Goal: Feedback & Contribution: Submit feedback/report problem

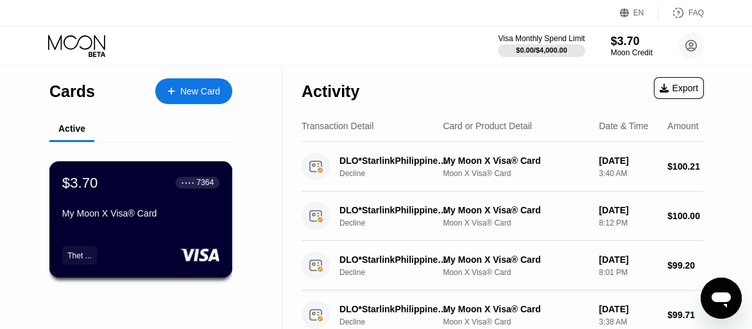
click at [211, 218] on div "My Moon X Visa® Card" at bounding box center [140, 213] width 157 height 10
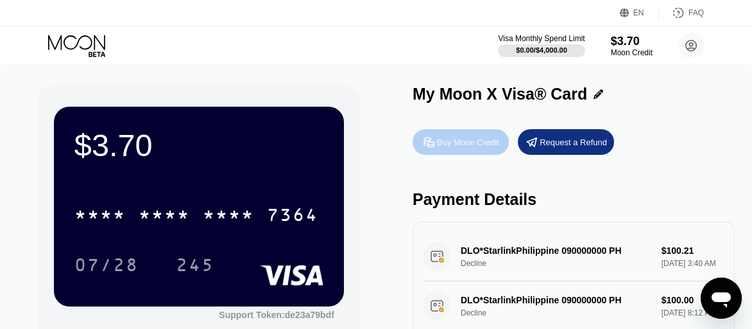
click at [481, 153] on div "Buy Moon Credit" at bounding box center [461, 142] width 96 height 26
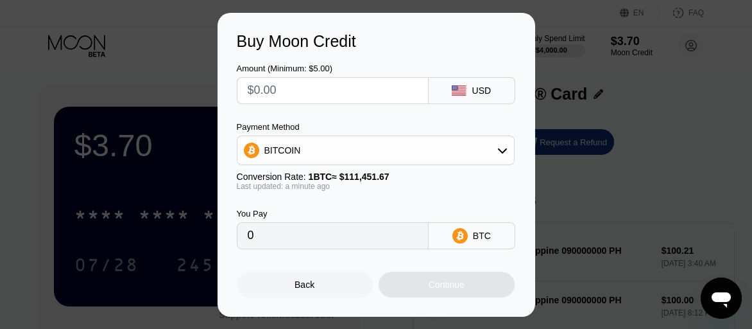
click at [507, 153] on icon at bounding box center [502, 150] width 10 height 10
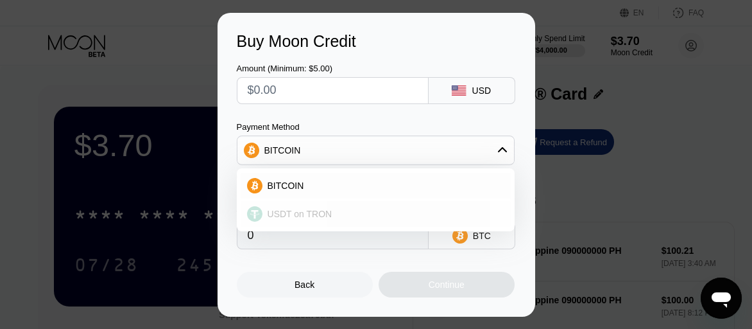
click at [307, 211] on span "USDT on TRON" at bounding box center [300, 214] width 65 height 10
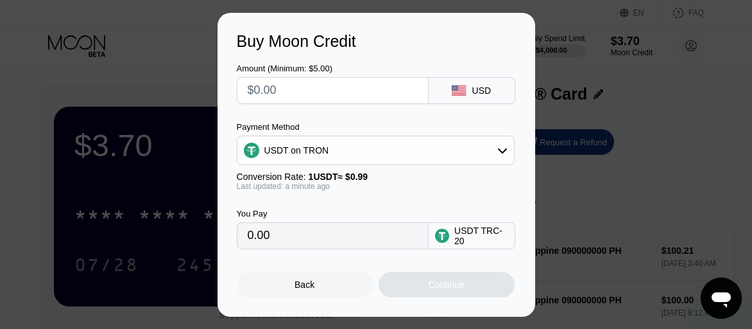
click at [504, 157] on div "USDT on TRON" at bounding box center [375, 150] width 277 height 26
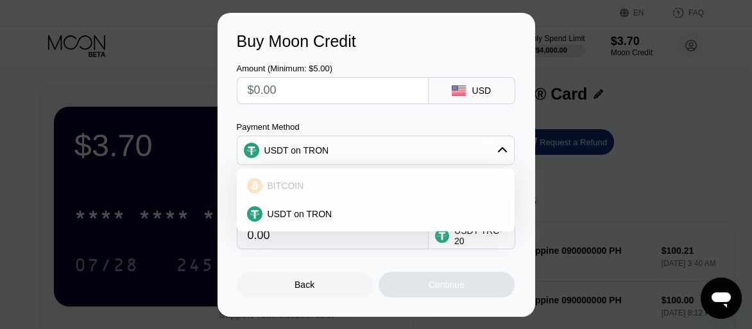
click at [340, 192] on div "BITCOIN" at bounding box center [376, 186] width 270 height 26
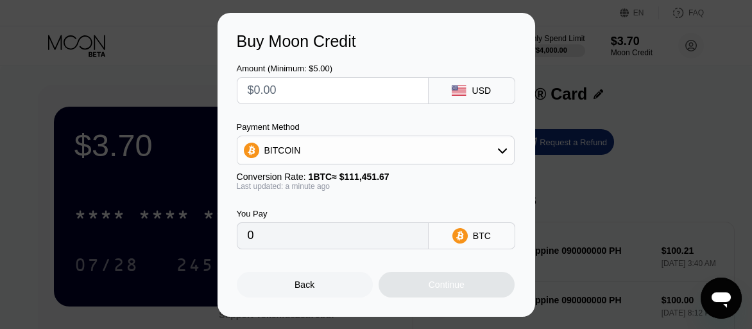
click at [504, 154] on icon at bounding box center [502, 150] width 10 height 10
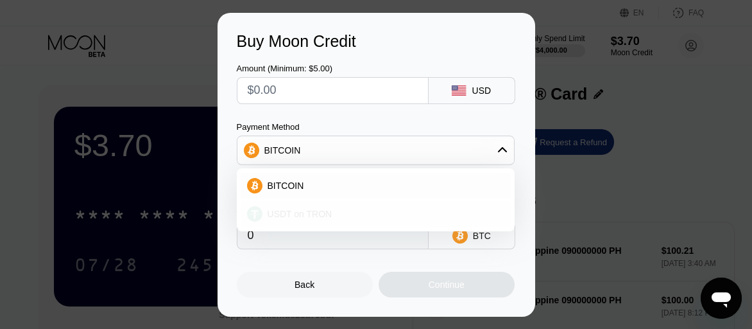
click at [321, 211] on span "USDT on TRON" at bounding box center [300, 214] width 65 height 10
type input "0.00"
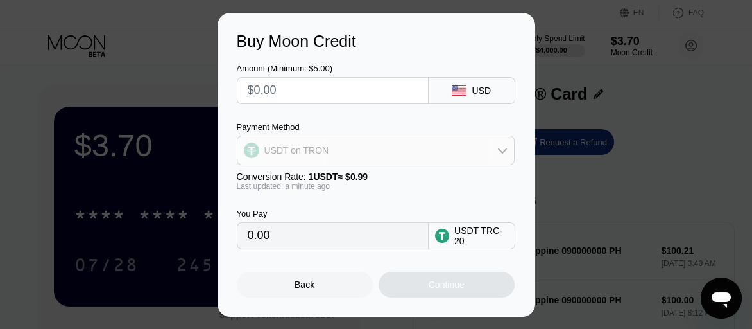
click at [503, 147] on icon at bounding box center [502, 150] width 10 height 10
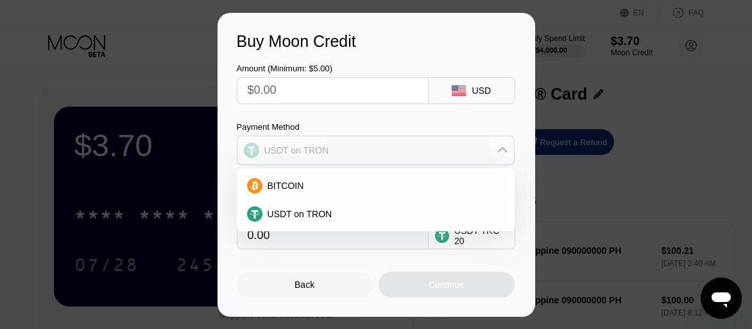
click at [503, 147] on icon at bounding box center [502, 150] width 10 height 10
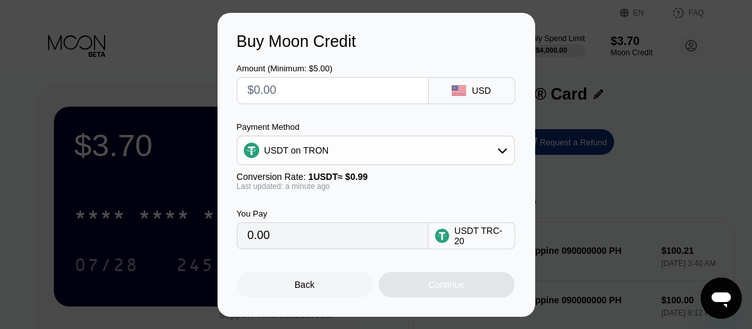
click at [294, 243] on input "0.00" at bounding box center [333, 236] width 170 height 26
click at [504, 146] on icon at bounding box center [502, 150] width 10 height 10
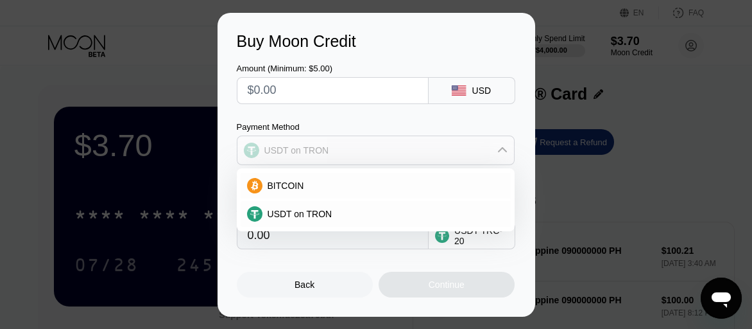
click at [504, 146] on icon at bounding box center [502, 150] width 10 height 10
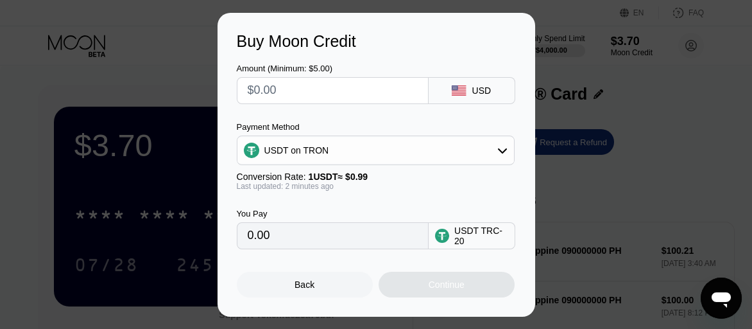
click at [370, 233] on input "0.00" at bounding box center [333, 236] width 170 height 26
click at [326, 245] on input "0.00" at bounding box center [333, 236] width 170 height 26
click at [275, 236] on input "0.00" at bounding box center [333, 236] width 170 height 26
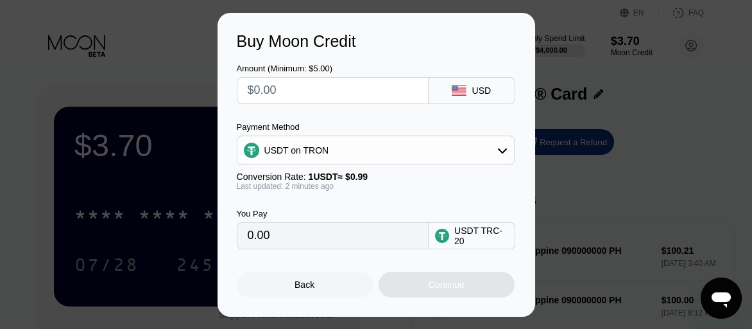
click at [261, 243] on input "0.00" at bounding box center [333, 236] width 170 height 26
click at [261, 242] on input "0.00" at bounding box center [333, 236] width 170 height 26
click at [499, 157] on div "USDT on TRON" at bounding box center [375, 150] width 277 height 26
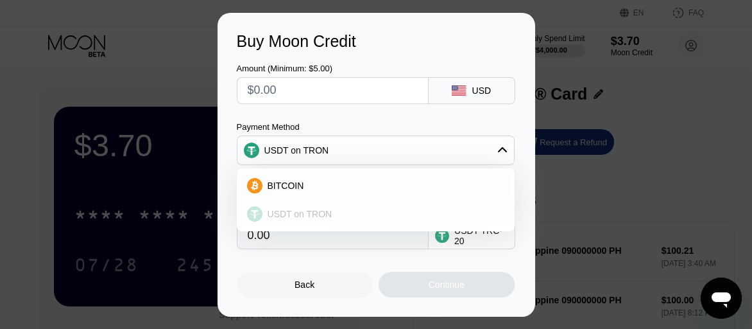
click at [293, 218] on span "USDT on TRON" at bounding box center [300, 214] width 65 height 10
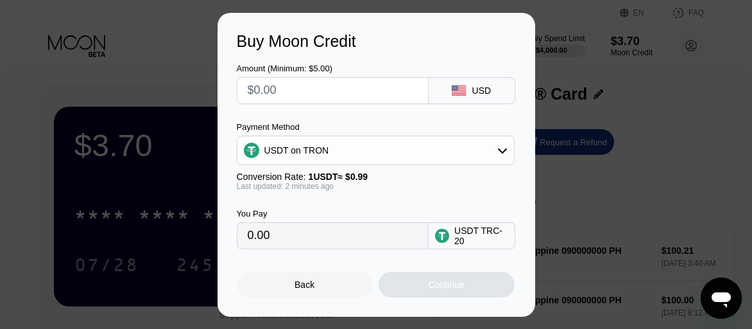
click at [279, 239] on input "0.00" at bounding box center [333, 236] width 170 height 26
click at [271, 243] on input "0.00" at bounding box center [333, 236] width 170 height 26
click at [503, 146] on icon at bounding box center [502, 150] width 10 height 10
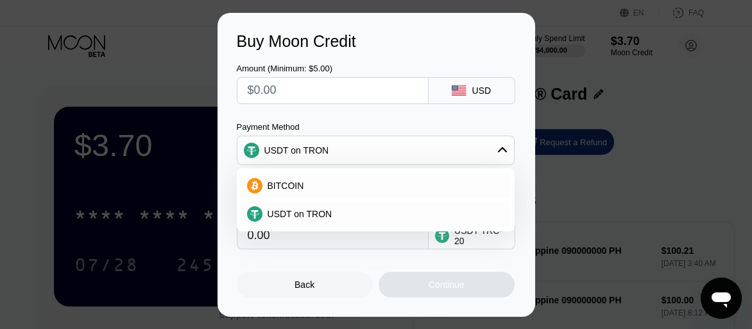
click at [503, 146] on icon at bounding box center [502, 150] width 10 height 10
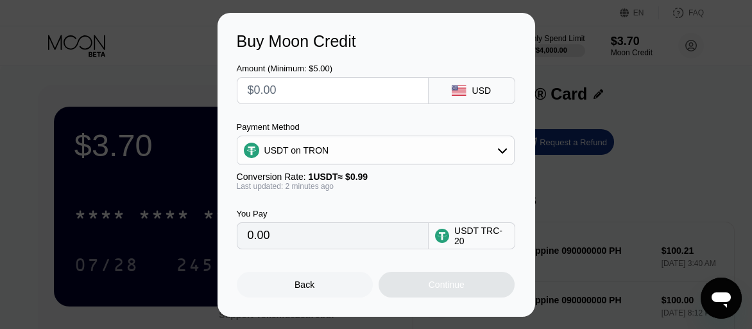
click at [374, 87] on input "text" at bounding box center [333, 91] width 170 height 26
type input "$100"
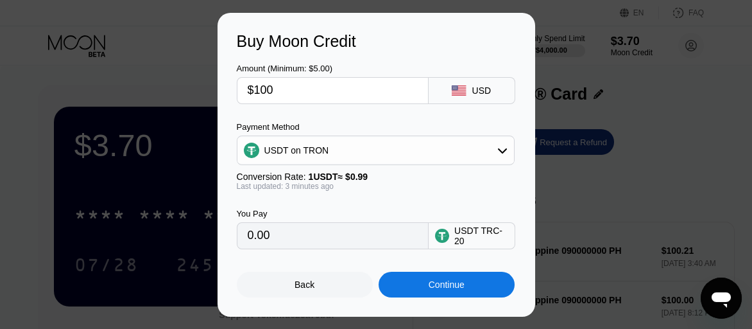
type input "101.01"
type input "$100"
click at [302, 283] on div "Back" at bounding box center [305, 284] width 20 height 10
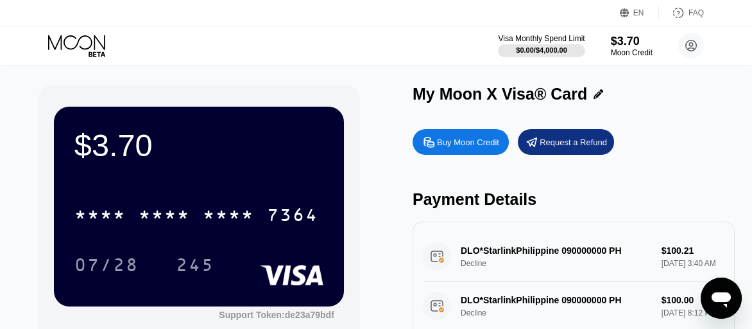
click at [474, 148] on div "Buy Moon Credit" at bounding box center [468, 142] width 62 height 11
type input "101.01"
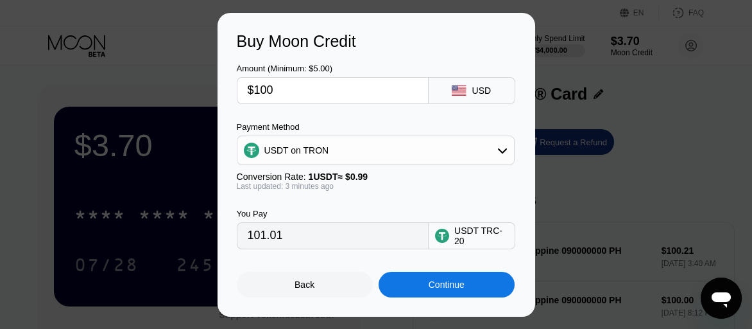
click at [311, 93] on input "$100" at bounding box center [333, 91] width 170 height 26
type input "$10"
type input "10.10"
type input "$1"
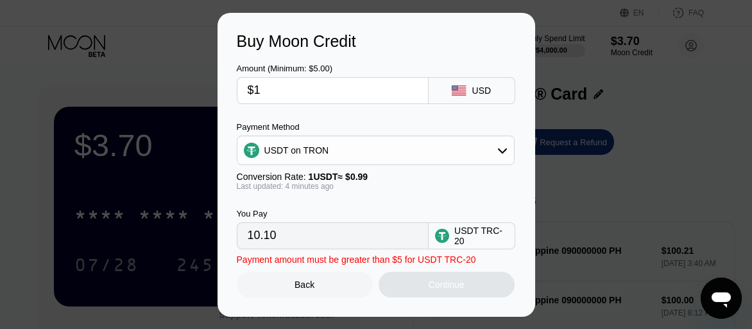
type input "1.01"
type input "$110"
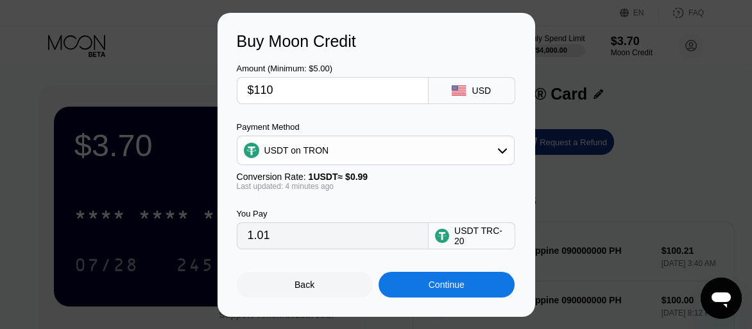
type input "111.11"
type input "$110"
click at [481, 61] on div "Amount (Minimum: $5.00) $110 USD" at bounding box center [376, 77] width 279 height 53
click at [435, 289] on div "Continue" at bounding box center [447, 284] width 36 height 10
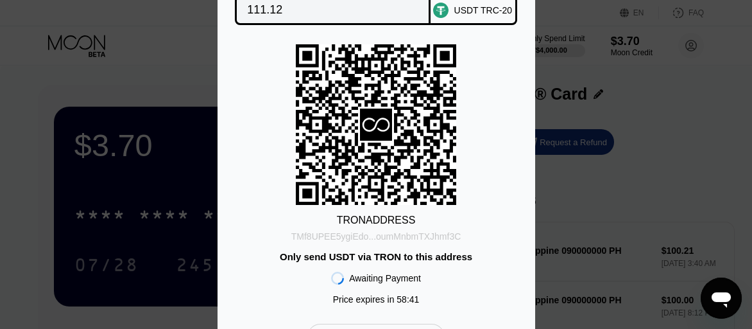
click at [452, 240] on div "TMf8UPEE5ygiEdo...oumMnbmTXJhmf3C" at bounding box center [376, 236] width 170 height 10
click at [504, 113] on div "TRON ADDRESS TMf8UPEE5ygiEdo...oumMnbmTXJhmf3C Only send USDT via TRON to this …" at bounding box center [376, 177] width 279 height 266
click at [500, 85] on div "TRON ADDRESS TMf8UPEE5ygiEdo...oumMnbmTXJhmf3C Only send USDT via TRON to this …" at bounding box center [376, 177] width 279 height 266
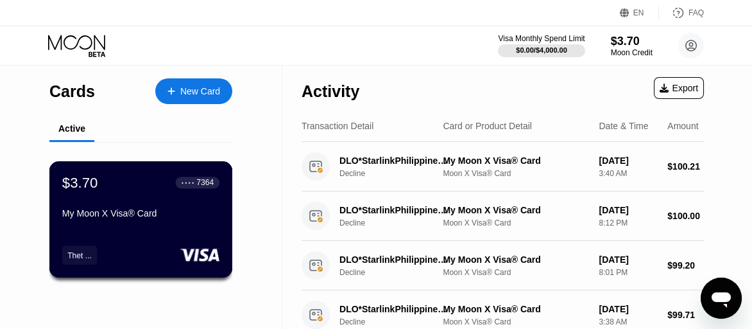
click at [153, 218] on div "My Moon X Visa® Card" at bounding box center [140, 213] width 157 height 10
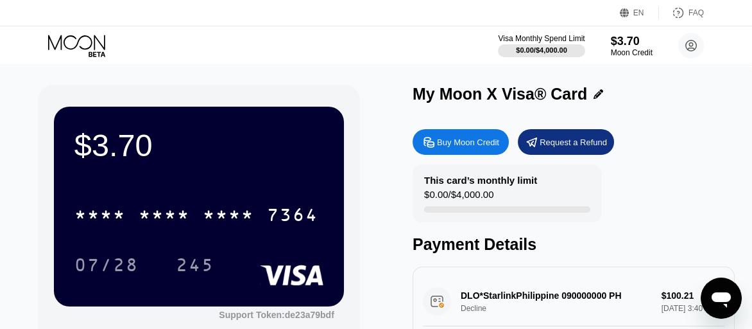
click at [472, 146] on div "Buy Moon Credit" at bounding box center [468, 142] width 62 height 11
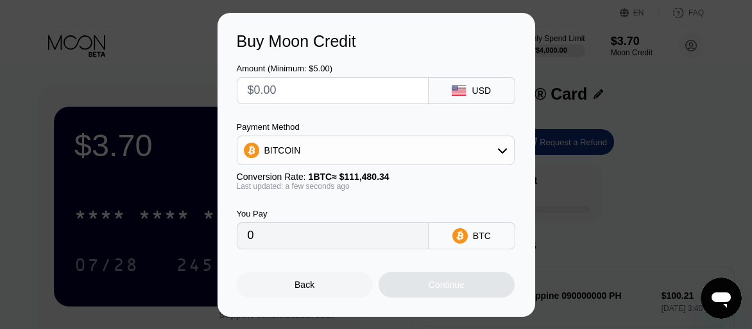
click at [388, 92] on input "text" at bounding box center [333, 91] width 170 height 26
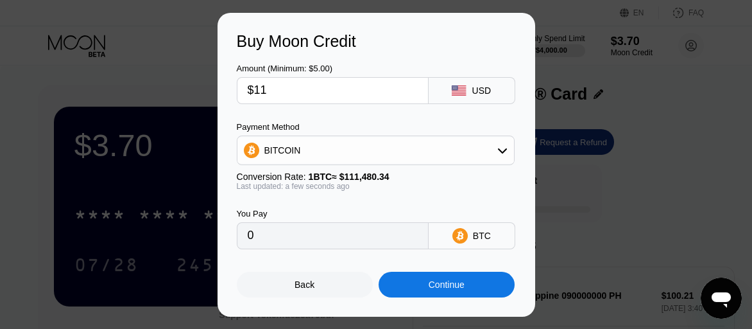
type input "$110"
type input "0.00098673"
type input "$110"
click at [501, 157] on div "BITCOIN" at bounding box center [375, 150] width 277 height 26
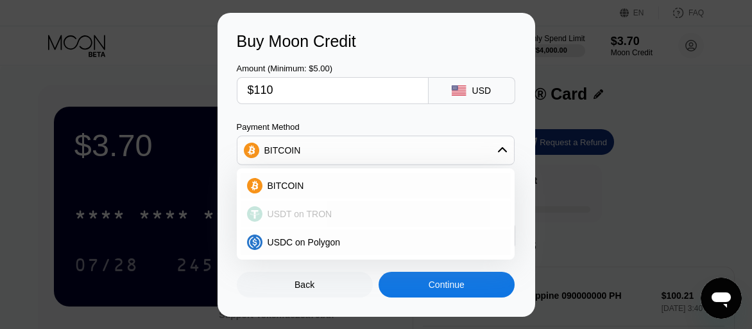
click at [318, 211] on span "USDT on TRON" at bounding box center [300, 214] width 65 height 10
type input "111.11"
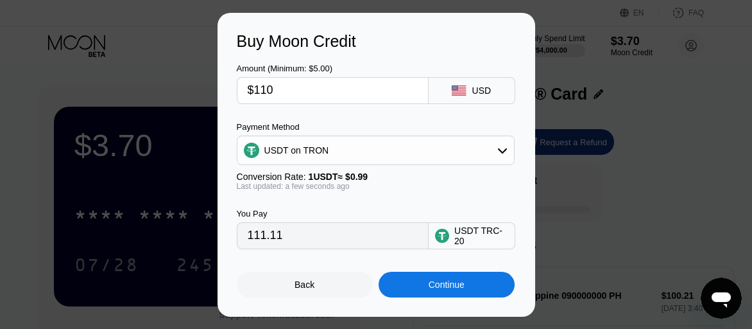
drag, startPoint x: 288, startPoint y: 246, endPoint x: 231, endPoint y: 245, distance: 57.2
click at [231, 245] on div "Buy Moon Credit Amount (Minimum: $5.00) $110 USD Payment Method USDT on TRON Co…" at bounding box center [377, 165] width 318 height 304
click at [525, 251] on div "Buy Moon Credit Amount (Minimum: $5.00) $110 USD Payment Method USDT on TRON Co…" at bounding box center [377, 165] width 318 height 304
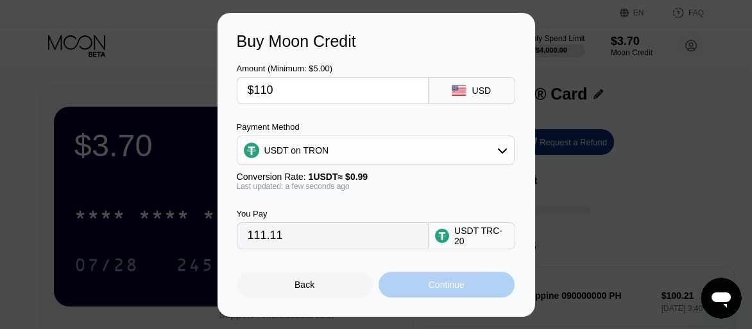
click at [442, 288] on div "Continue" at bounding box center [447, 284] width 36 height 10
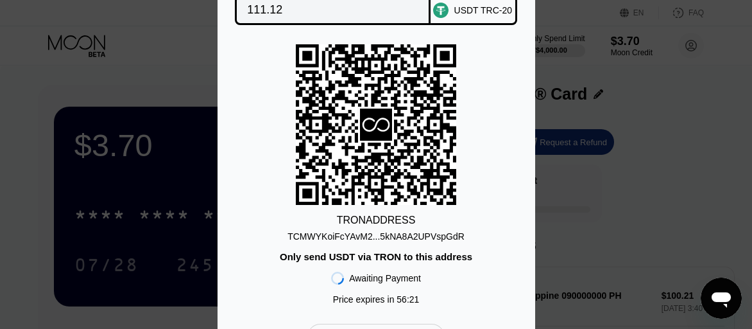
click at [496, 273] on div "TRON ADDRESS TCMWYKoiFcYAvM2...5kNA8A2UPVspGdR Only send USDT via TRON to this …" at bounding box center [376, 177] width 279 height 266
click at [408, 238] on div "TCMWYKoiFcYAvM2...5kNA8A2UPVspGdR" at bounding box center [376, 236] width 177 height 10
click at [581, 245] on div "You Pay 111.12 USDT TRC-20 TRON ADDRESS TCMWYKoiFcYAvM2...5kNA8A2UPVspGdR Only …" at bounding box center [376, 165] width 752 height 408
click at [381, 67] on icon at bounding box center [376, 124] width 160 height 157
click at [516, 147] on div "You Pay 111.12 USDT TRC-20 TRON ADDRESS TCMWYKoiFcYAvM2...5kNA8A2UPVspGdR Only …" at bounding box center [377, 165] width 318 height 408
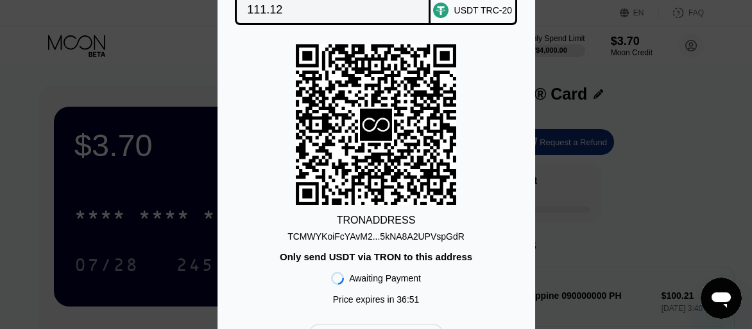
click at [516, 147] on div "You Pay 111.12 USDT TRC-20 TRON ADDRESS TCMWYKoiFcYAvM2...5kNA8A2UPVspGdR Only …" at bounding box center [377, 165] width 318 height 408
click at [503, 227] on div "TRON ADDRESS TCMWYKoiFcYAvM2...5kNA8A2UPVspGdR Only send USDT via TRON to this …" at bounding box center [376, 177] width 279 height 266
click at [469, 129] on div "TRON ADDRESS TCMWYKoiFcYAvM2...5kNA8A2UPVspGdR Only send USDT via TRON to this …" at bounding box center [376, 177] width 279 height 266
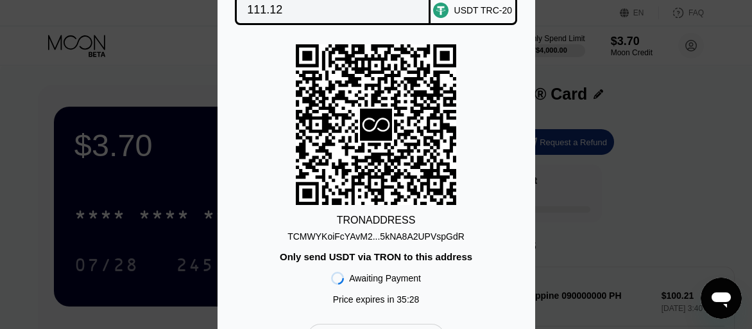
click at [469, 129] on div "TRON ADDRESS TCMWYKoiFcYAvM2...5kNA8A2UPVspGdR Only send USDT via TRON to this …" at bounding box center [376, 177] width 279 height 266
click at [469, 131] on div "TRON ADDRESS TCMWYKoiFcYAvM2...5kNA8A2UPVspGdR Only send USDT via TRON to this …" at bounding box center [376, 177] width 279 height 266
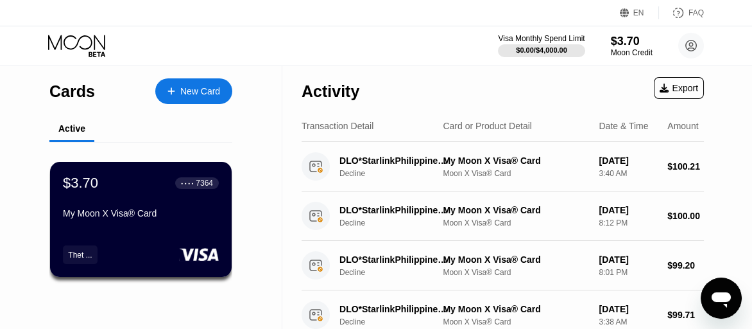
click at [445, 70] on div "Activity Export" at bounding box center [503, 87] width 402 height 45
click at [200, 214] on div "My Moon X Visa® Card" at bounding box center [140, 213] width 157 height 10
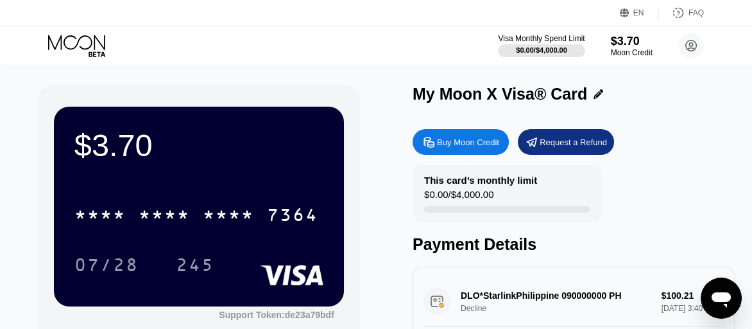
click at [263, 184] on div "$3.70 * * * * * * * * * * * * 7364 07/28 245" at bounding box center [199, 206] width 290 height 199
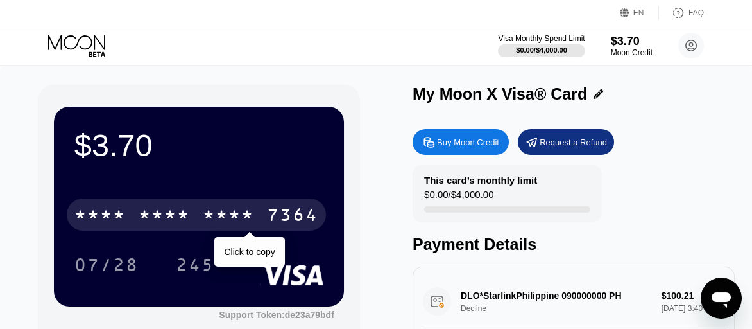
click at [257, 212] on div "* * * * * * * * * * * * 7364" at bounding box center [196, 214] width 259 height 32
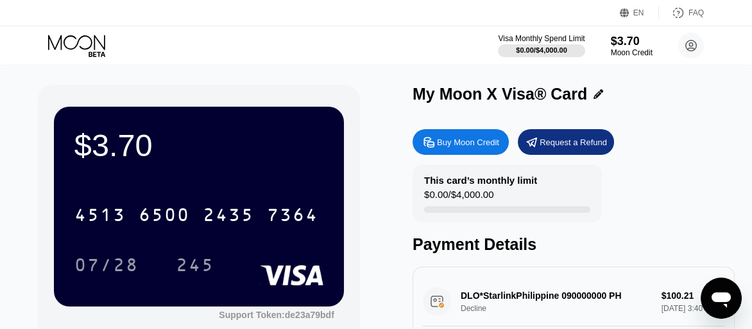
click at [656, 92] on div "My Moon X Visa® Card" at bounding box center [574, 94] width 322 height 19
click at [651, 94] on div "My Moon X Visa® Card" at bounding box center [574, 94] width 322 height 19
click at [651, 92] on div "My Moon X Visa® Card" at bounding box center [574, 94] width 322 height 19
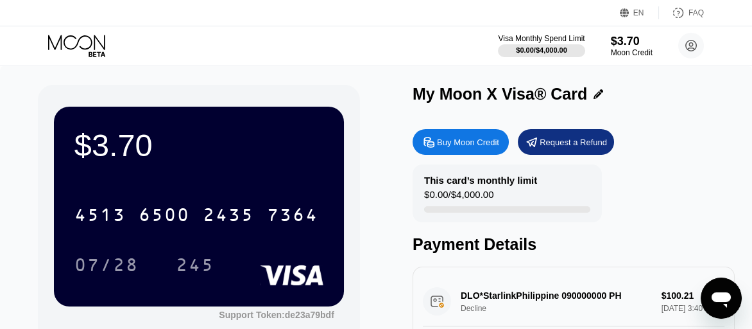
click at [651, 92] on div "My Moon X Visa® Card" at bounding box center [574, 94] width 322 height 19
click at [471, 193] on div "$0.00 / $4,000.00" at bounding box center [458, 197] width 69 height 17
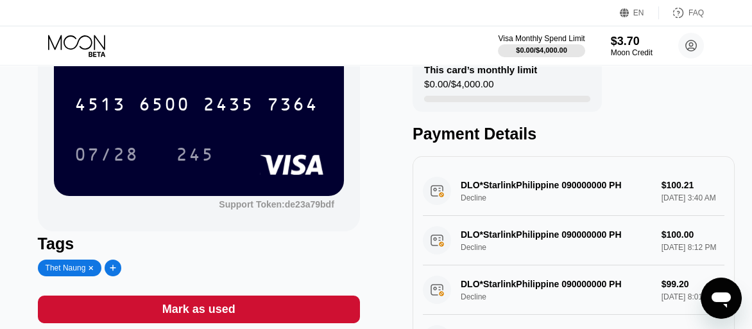
scroll to position [193, 0]
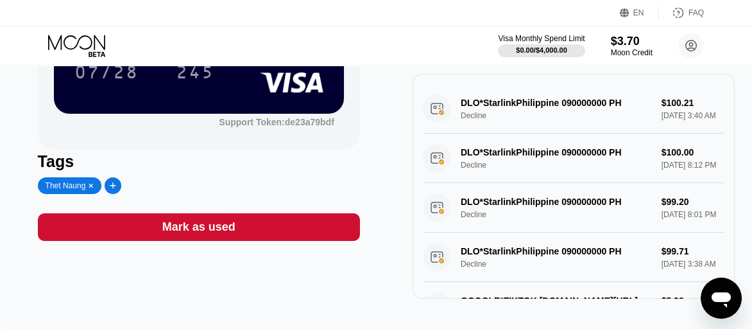
click at [301, 194] on div "Thet Naung" at bounding box center [183, 185] width 290 height 17
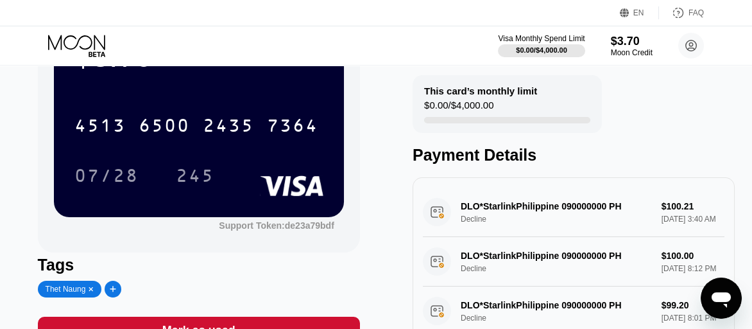
scroll to position [0, 0]
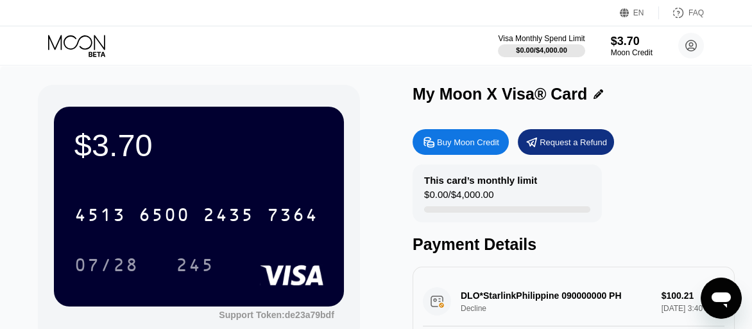
click at [481, 152] on div "Buy Moon Credit" at bounding box center [461, 142] width 96 height 26
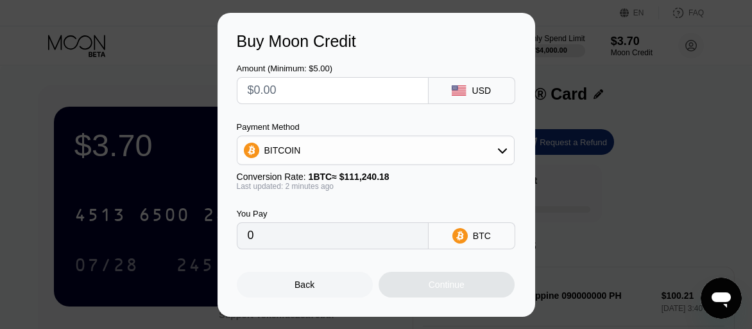
click at [298, 289] on div "Back" at bounding box center [305, 284] width 20 height 10
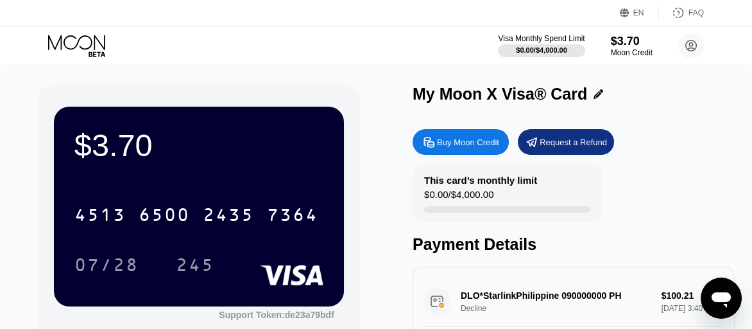
click at [694, 216] on div "This card’s monthly limit $0.00 / $4,000.00 Payment Details" at bounding box center [574, 208] width 322 height 89
click at [690, 41] on icon at bounding box center [691, 46] width 26 height 26
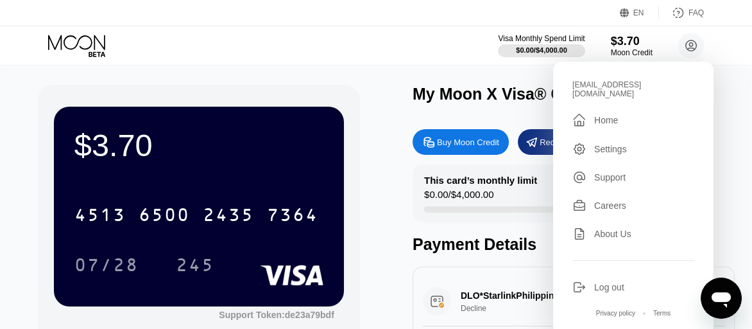
click at [609, 115] on div "Home" at bounding box center [606, 120] width 24 height 10
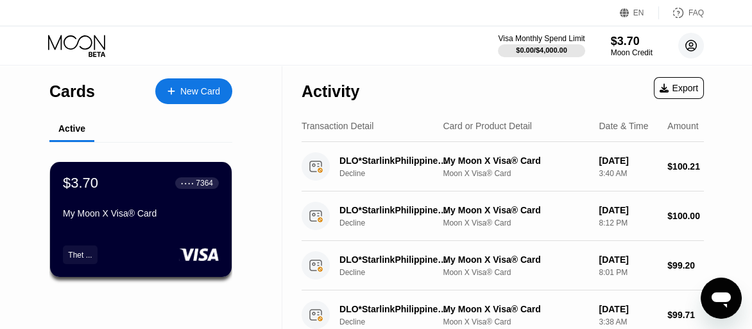
click at [688, 42] on circle at bounding box center [691, 46] width 26 height 26
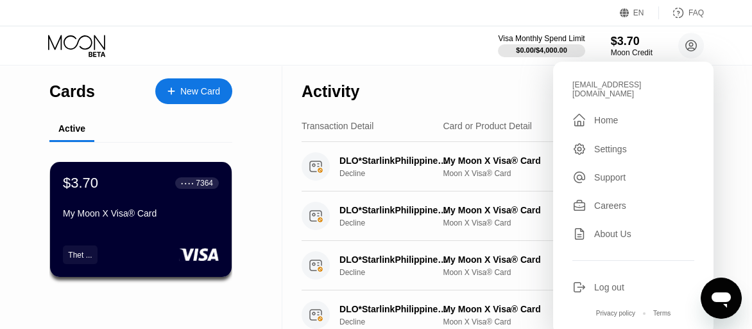
click at [413, 54] on div "Visa Monthly Spend Limit $0.00 / $4,000.00 $3.70 Moon Credit thetnaung94@gmail.…" at bounding box center [376, 45] width 752 height 39
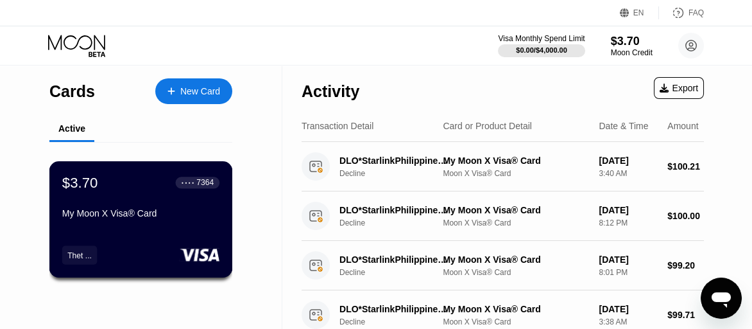
click at [85, 257] on div "Thet ..." at bounding box center [79, 254] width 24 height 9
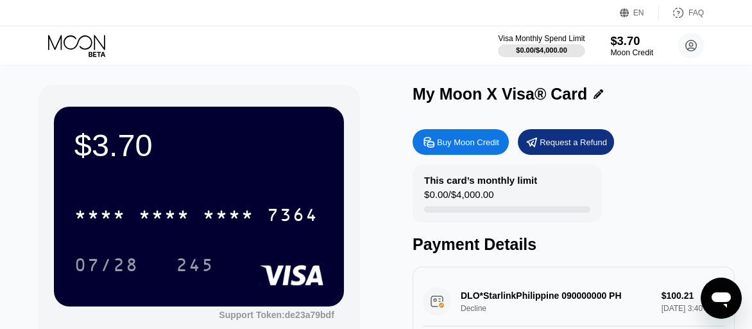
click at [623, 44] on div "$3.70" at bounding box center [631, 40] width 43 height 13
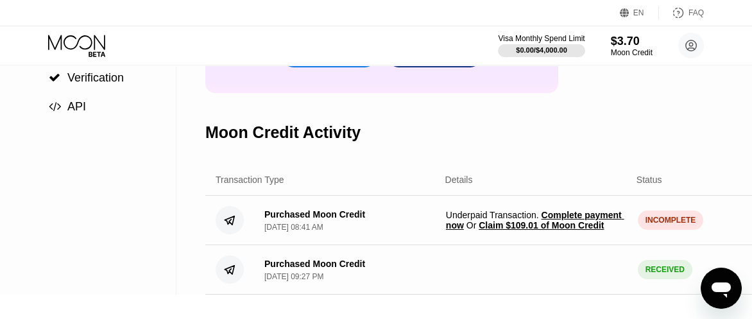
scroll to position [193, 0]
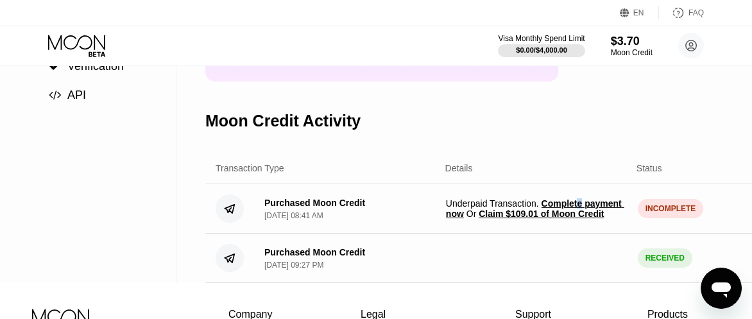
click at [578, 212] on span "Complete payment now" at bounding box center [535, 208] width 178 height 21
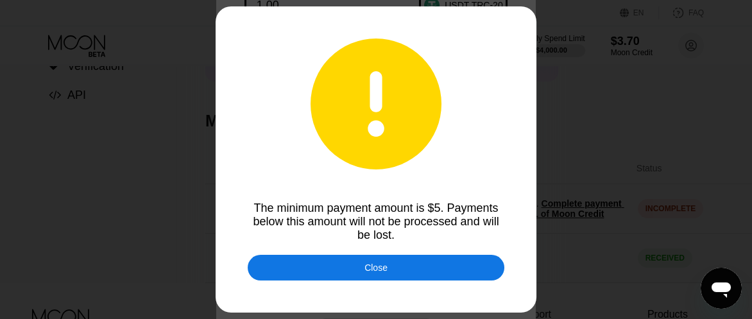
click at [373, 273] on div "Close" at bounding box center [376, 268] width 23 height 10
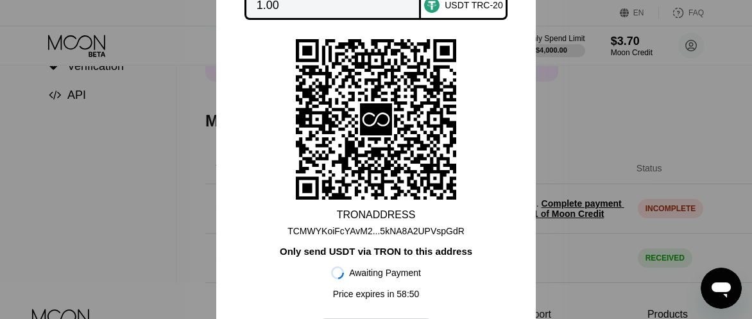
click at [513, 273] on div "You Pay 1.00 USDT TRC-20 TRON ADDRESS TCMWYKoiFcYAvM2...5kNA8A2UPVspGdR Only se…" at bounding box center [376, 159] width 320 height 433
click at [585, 150] on div at bounding box center [376, 159] width 752 height 319
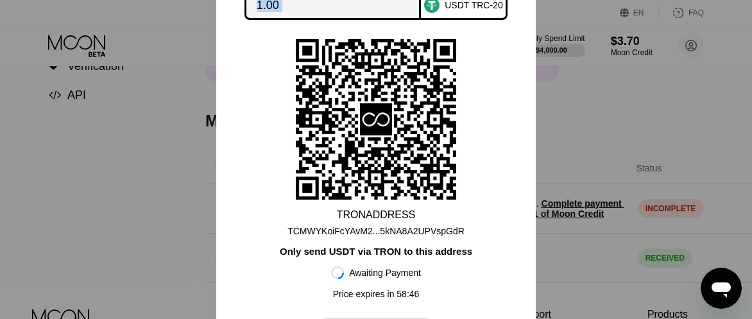
click at [587, 149] on div at bounding box center [376, 159] width 752 height 319
click at [524, 132] on div "You Pay 1.00 USDT TRC-20 TRON ADDRESS TCMWYKoiFcYAvM2...5kNA8A2UPVspGdR Only se…" at bounding box center [376, 159] width 320 height 433
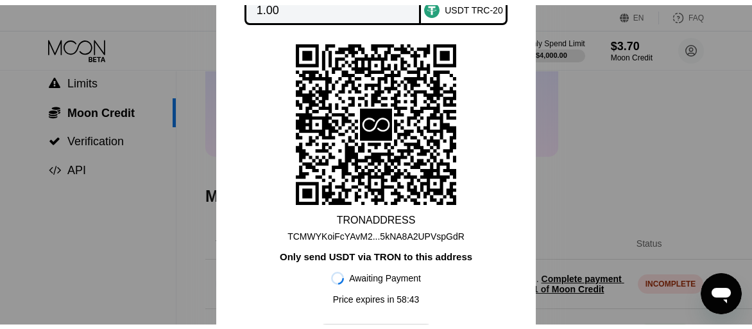
scroll to position [0, 0]
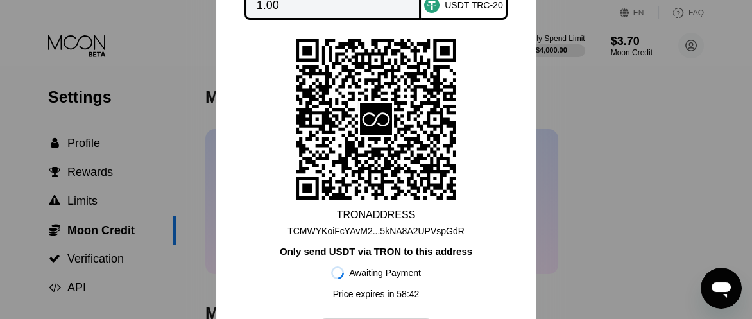
click at [98, 66] on div at bounding box center [376, 159] width 752 height 319
click at [118, 53] on div at bounding box center [376, 159] width 752 height 319
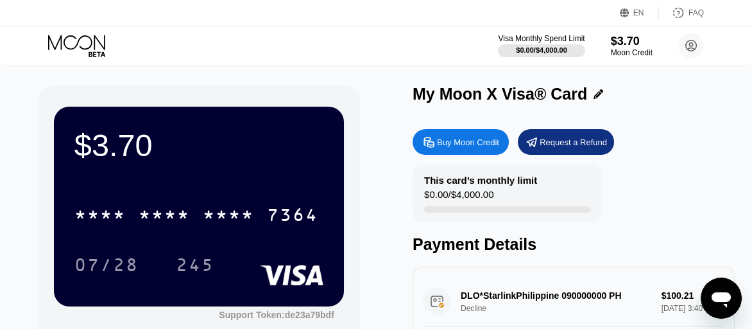
click at [703, 90] on div "My Moon X Visa® Card" at bounding box center [574, 94] width 322 height 19
click at [689, 114] on div "My Moon X Visa® Card Buy Moon Credit Request a Refund This card’s monthly limit…" at bounding box center [574, 288] width 322 height 406
click at [687, 48] on icon at bounding box center [691, 46] width 26 height 26
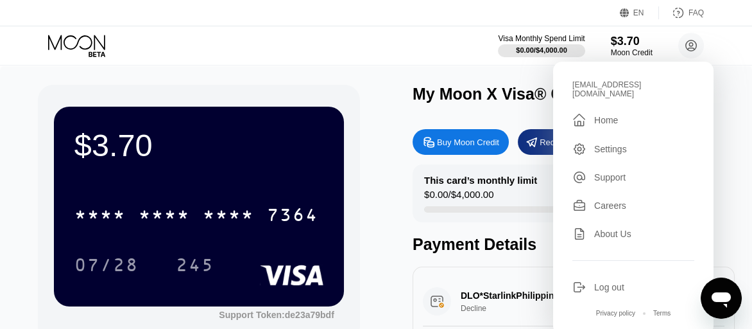
click at [363, 94] on div "$3.70 * * * * * * * * * * * * 7364 07/28 245 Support Token: de23a79bdf Tags The…" at bounding box center [376, 288] width 677 height 406
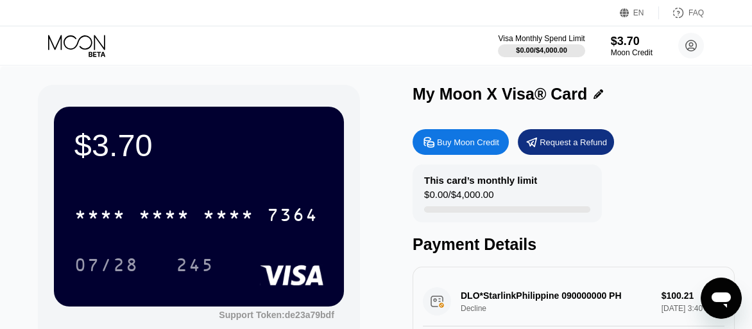
click at [668, 94] on div "My Moon X Visa® Card" at bounding box center [574, 94] width 322 height 19
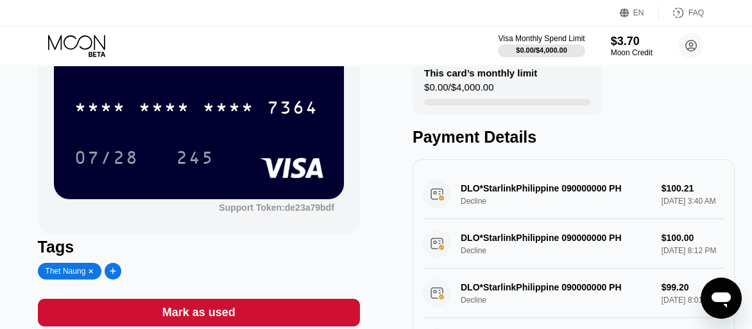
scroll to position [128, 0]
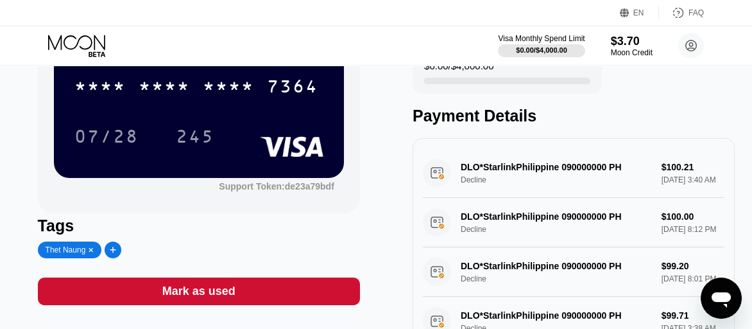
click at [708, 292] on div "Open messaging window" at bounding box center [721, 298] width 39 height 39
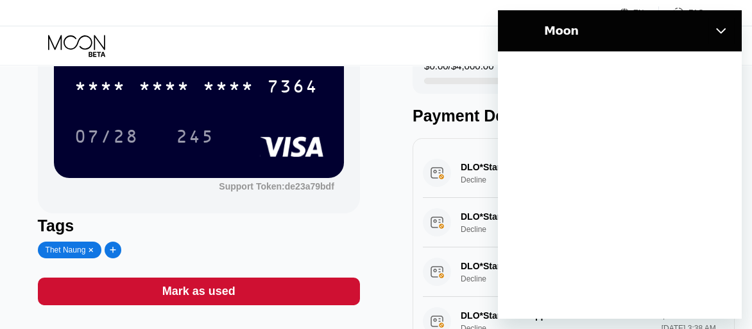
scroll to position [0, 0]
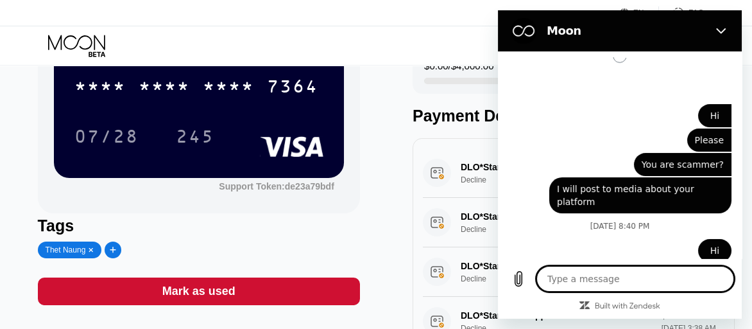
type textarea "x"
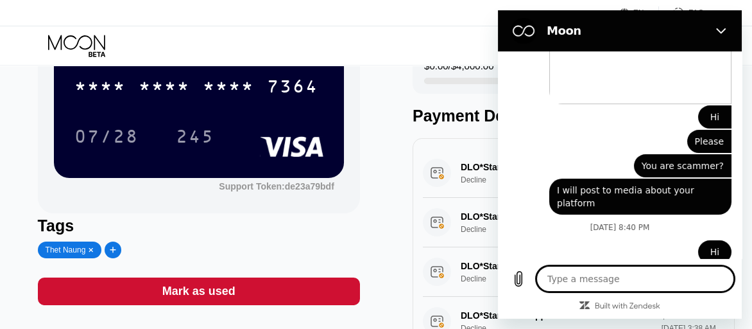
scroll to position [964, 0]
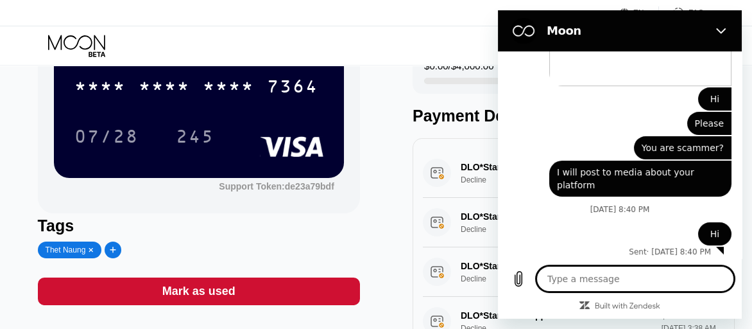
click at [608, 273] on textarea at bounding box center [636, 279] width 198 height 26
type textarea "I"
type textarea "x"
type textarea "I"
type textarea "x"
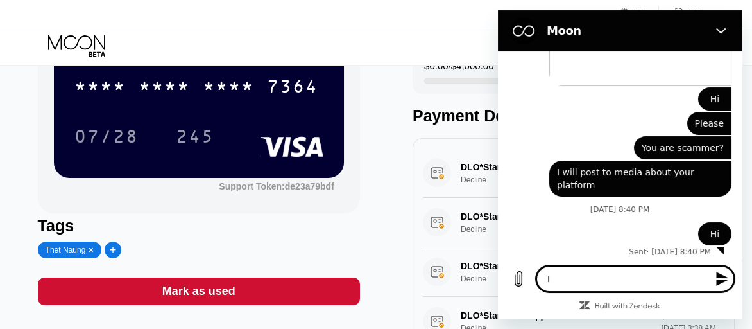
type textarea "I w"
type textarea "x"
type textarea "I wi"
type textarea "x"
type textarea "I wit"
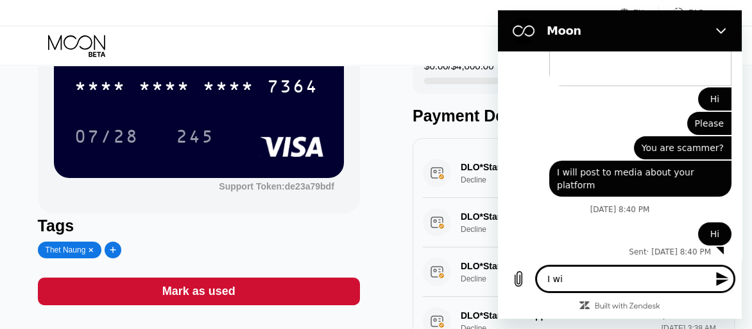
type textarea "x"
type textarea "I with"
type textarea "x"
type textarea "I withd"
type textarea "x"
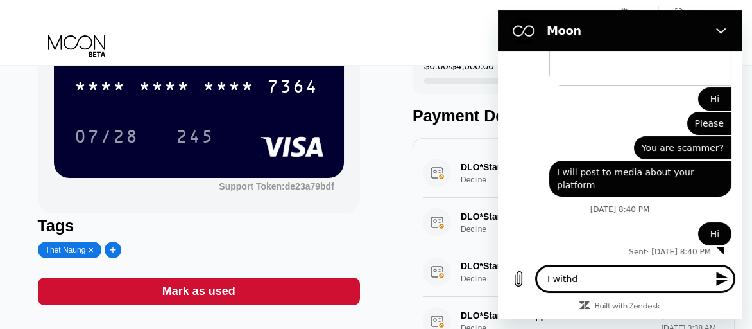
type textarea "I withdr"
type textarea "x"
type textarea "I withdra"
type textarea "x"
type textarea "I withdraw"
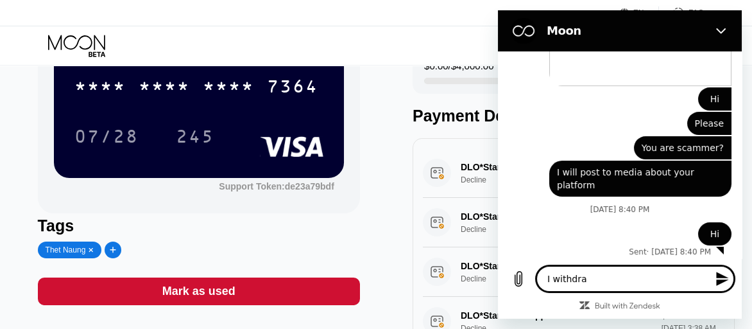
type textarea "x"
type textarea "I withdrawe"
type textarea "x"
type textarea "I withdrawed"
type textarea "x"
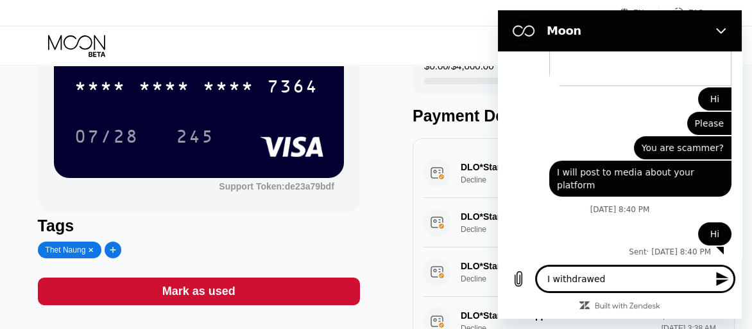
type textarea "I withdrawed"
type textarea "x"
type textarea "I withdrawed f"
type textarea "x"
type textarea "I withdrawed fr"
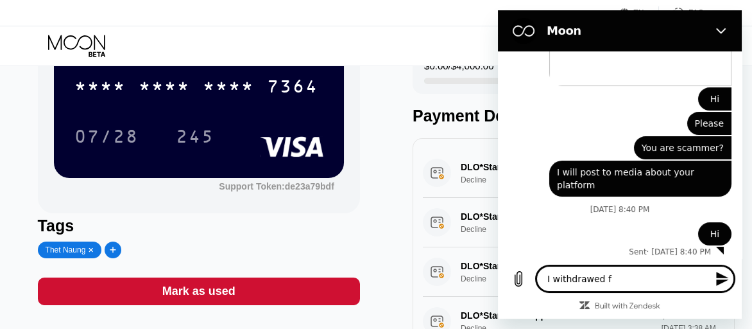
type textarea "x"
type textarea "I withdrawed fro"
type textarea "x"
type textarea "I withdrawed from"
type textarea "x"
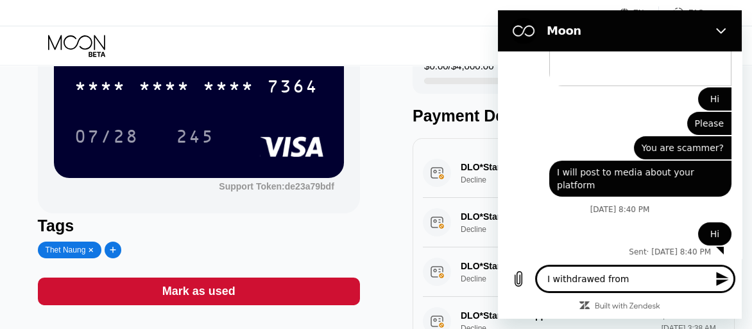
type textarea "I withdrawed from"
type textarea "x"
type textarea "I withdrawed from b"
type textarea "x"
type textarea "I withdrawed from bi"
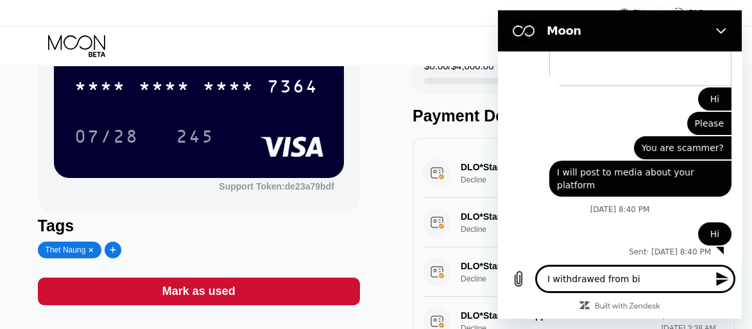
type textarea "x"
type textarea "I withdrawed from bin"
type textarea "x"
type textarea "I withdrawed from bina"
type textarea "x"
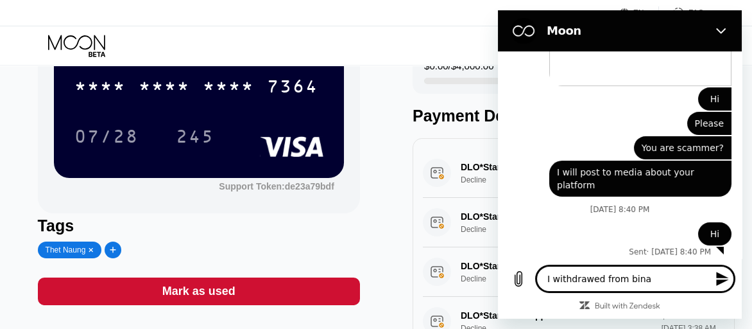
type textarea "I withdrawed from binan"
type textarea "x"
type textarea "I withdrawed from binanc"
type textarea "x"
type textarea "I withdrawed from binance"
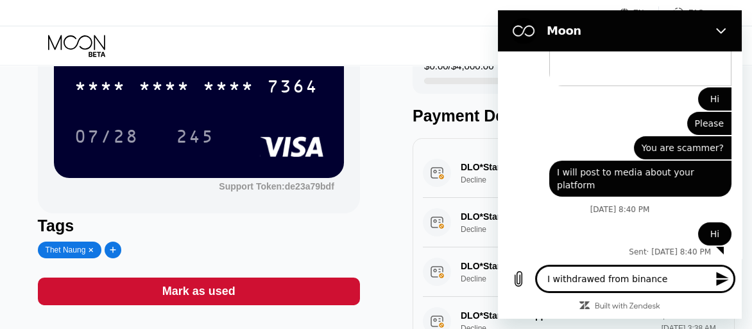
type textarea "x"
type textarea "I withdrawed from binance"
type textarea "x"
type textarea "I withdrawed from binance t"
type textarea "x"
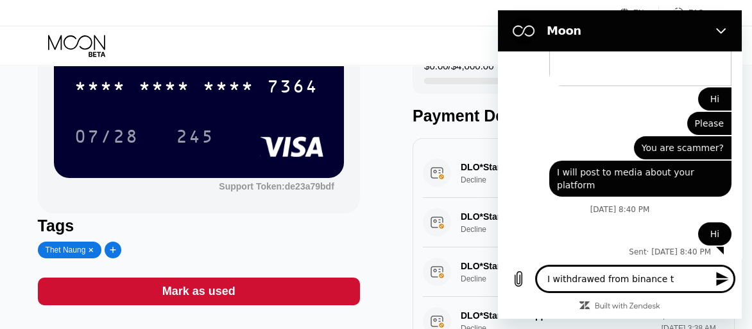
type textarea "I withdrawed from binance to"
type textarea "x"
type textarea "I withdrawed from binance to"
type textarea "x"
type textarea "I withdrawed from binance to p"
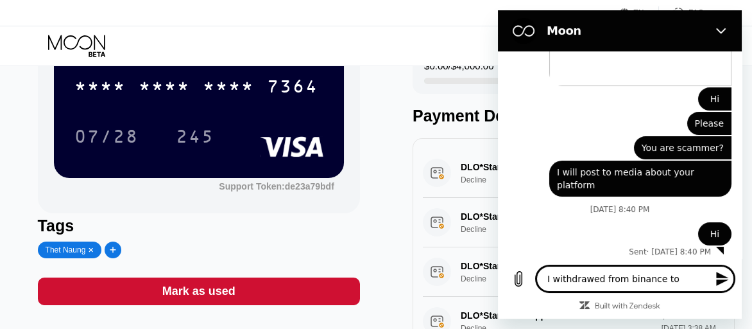
type textarea "x"
type textarea "I withdrawed from binance to pa"
type textarea "x"
type textarea "I withdrawed from binance to pay"
type textarea "x"
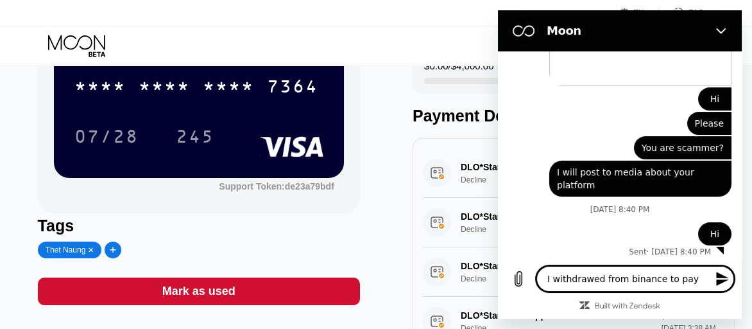
type textarea "I withdrawed from binance to payw"
type textarea "x"
type textarea "I withdrawed from binance to paywi"
type textarea "x"
type textarea "I withdrawed from binance to paywit"
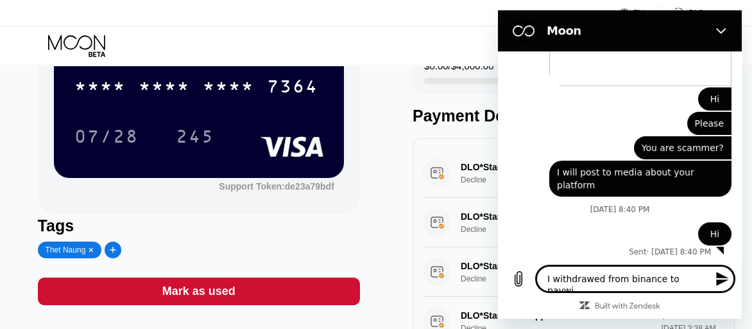
type textarea "x"
type textarea "I withdrawed from binance to paywith"
type textarea "x"
type textarea "I withdrawed from binance to paywithm"
type textarea "x"
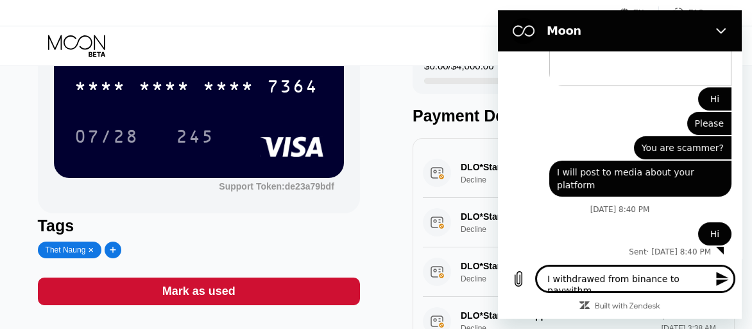
type textarea "I withdrawed from binance to paywithmi"
type textarea "x"
type textarea "I withdrawed from binance to paywithmin"
type textarea "x"
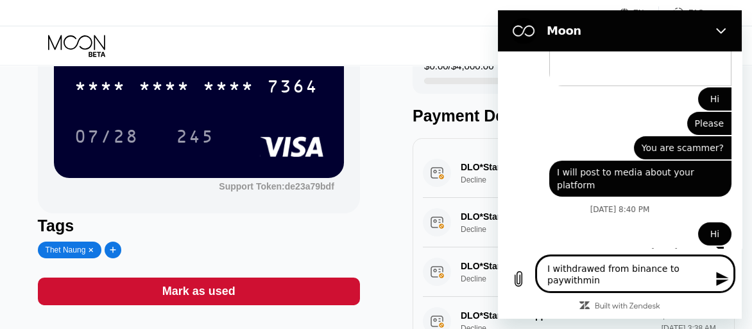
type textarea "I withdrawed from binance to paywithmin"
type textarea "x"
type textarea "I withdrawed from binance to paywithmin"
type textarea "x"
type textarea "I withdrawed from binance to paywithmi"
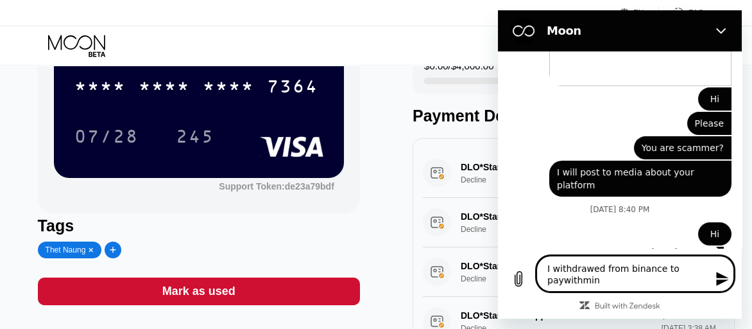
type textarea "x"
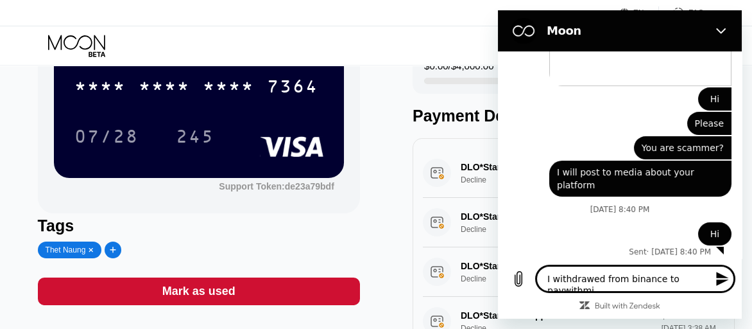
type textarea "I withdrawed from binance to paywithm"
type textarea "x"
type textarea "I withdrawed from binance to paywithmo"
type textarea "x"
type textarea "I withdrawed from binance to paywithmoo"
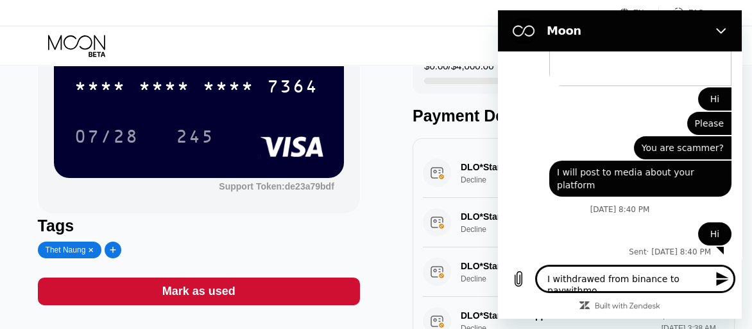
type textarea "x"
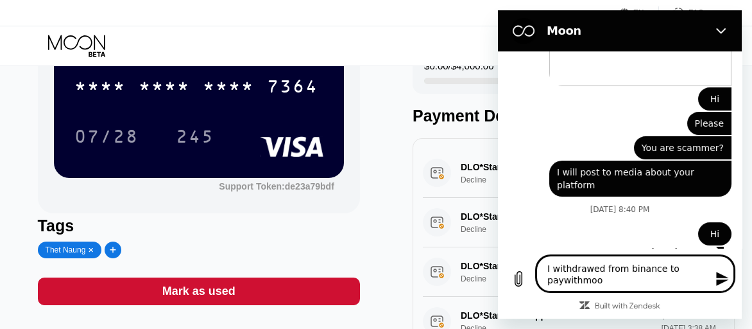
type textarea "I withdrawed from binance to paywithmoon"
type textarea "x"
type textarea "I withdrawed from binance to paywithmoon"
type textarea "x"
type textarea "I withdrawed from binance to paywithmoon c"
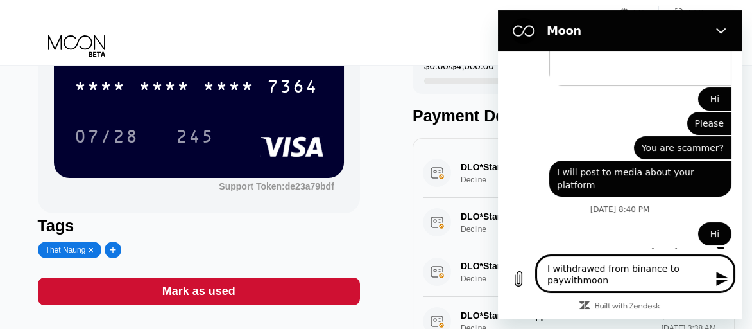
type textarea "x"
type textarea "I withdrawed from binance to paywithmoon cr"
type textarea "x"
type textarea "I withdrawed from binance to paywithmoon cre"
type textarea "x"
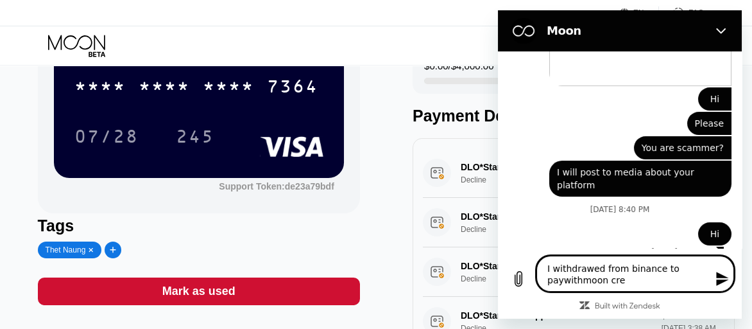
type textarea "I withdrawed from binance to paywithmoon cres"
type textarea "x"
type textarea "I withdrawed from binance to paywithmoon cre"
type textarea "x"
type textarea "I withdrawed from binance to paywithmoon cr"
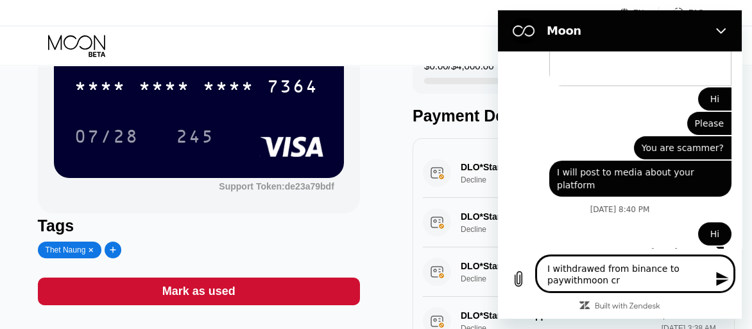
type textarea "x"
type textarea "I withdrawed from binance to paywithmoon c"
type textarea "x"
type textarea "I withdrawed from binance to paywithmoon"
type textarea "x"
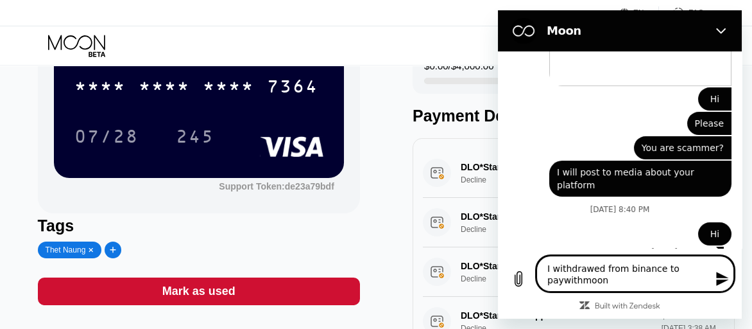
type textarea "I withdrawed from binance to paywithmoon c"
type textarea "x"
type textarea "I withdrawed from binance to paywithmoon cr"
type textarea "x"
type textarea "I withdrawed from binance to paywithmoon cre"
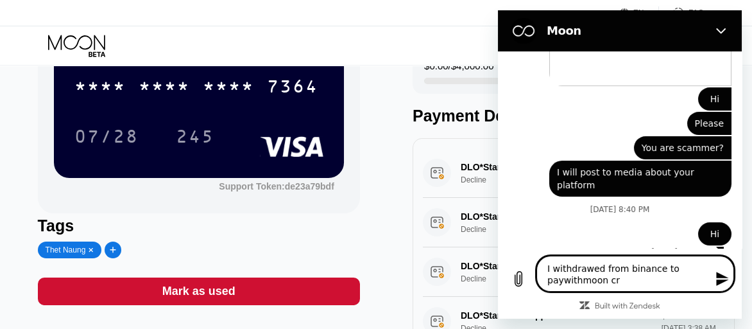
type textarea "x"
type textarea "I withdrawed from binance to paywithmoon cred"
type textarea "x"
type textarea "I withdrawed from binance to paywithmoon credi"
type textarea "x"
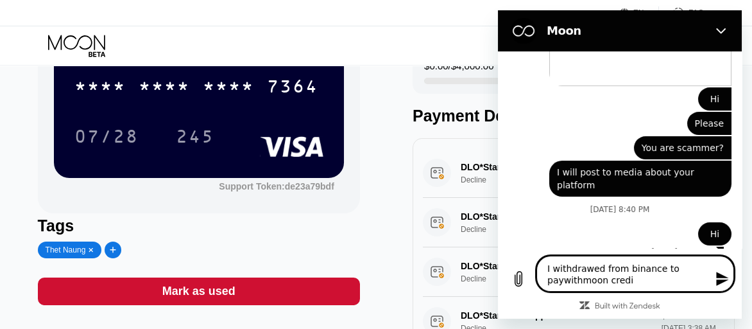
type textarea "I withdrawed from binance to paywithmoon credit"
type textarea "x"
type textarea "I withdrawed from binance to paywithmoon credit"
type textarea "x"
type textarea "I withdrawed from binance to paywithmoon credit t"
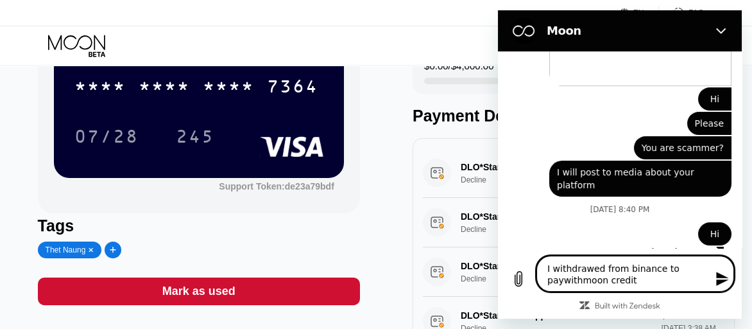
type textarea "x"
type textarea "I withdrawed from binance to paywithmoon credit th"
type textarea "x"
type textarea "I withdrawed from binance to paywithmoon credit t"
type textarea "x"
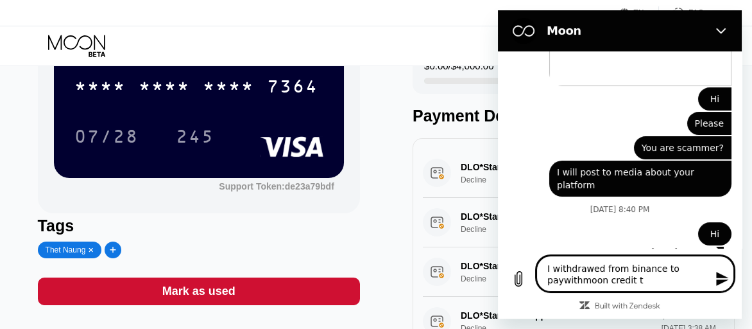
type textarea "I withdrawed from binance to paywithmoon credit"
type textarea "x"
type textarea "I withdrawed from binance to paywithmoon credit"
type textarea "x"
type textarea "I withdrawed from binance to paywithmoon credit."
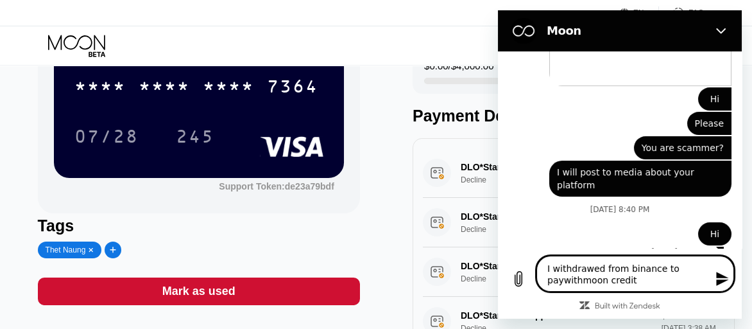
type textarea "x"
type textarea "I withdrawed from binance to paywithmoon credit."
type textarea "x"
type textarea "I withdrawed from binance to paywithmoon credit. I"
type textarea "x"
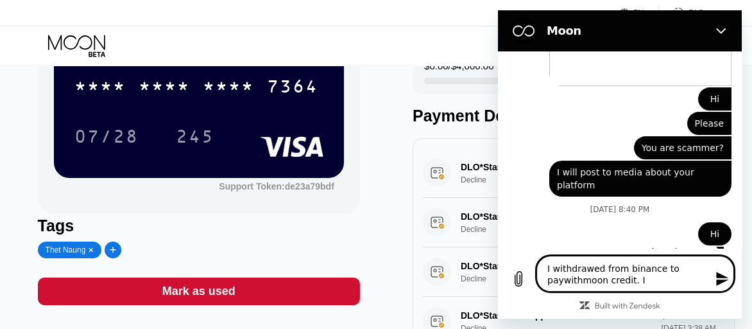
type textarea "I withdrawed from binance to paywithmoon credit. I"
type textarea "x"
type textarea "I withdrawed from binance to paywithmoon credit. I s"
type textarea "x"
type textarea "I withdrawed from binance to paywithmoon credit. I sw"
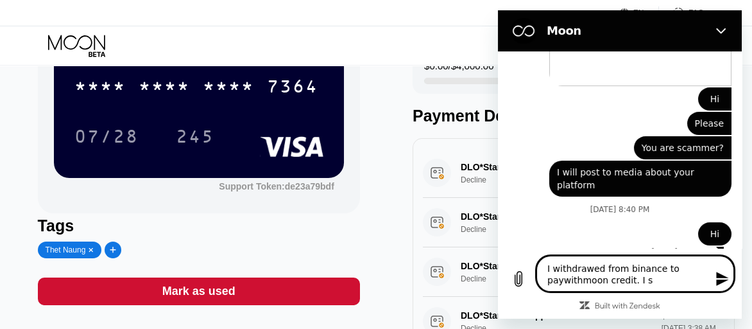
type textarea "x"
type textarea "I withdrawed from binance to paywithmoon credit. I swn"
type textarea "x"
type textarea "I withdrawed from binance to paywithmoon credit. I swnt"
type textarea "x"
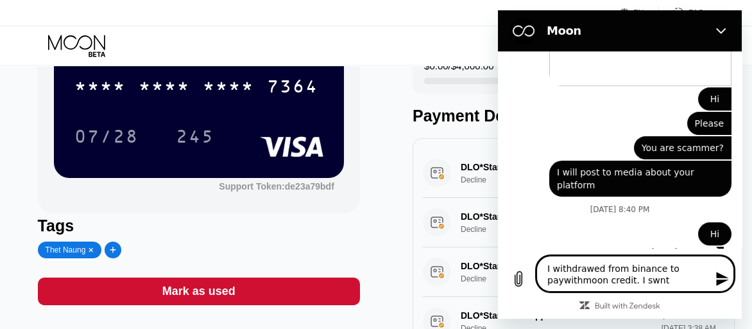
type textarea "I withdrawed from binance to paywithmoon credit. I swnt"
type textarea "x"
type textarea "I withdrawed from binance to paywithmoon credit. I swnt"
type textarea "x"
type textarea "I withdrawed from binance to paywithmoon credit. I swn"
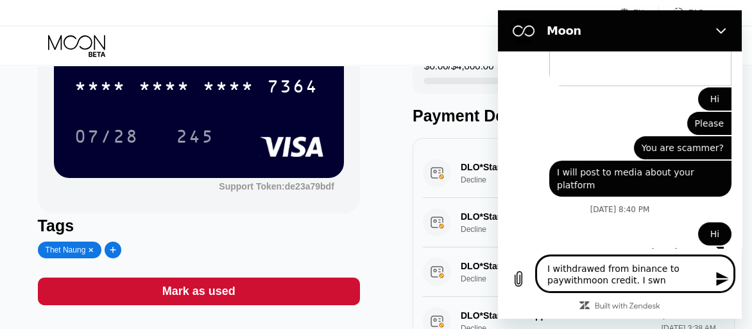
type textarea "x"
type textarea "I withdrawed from binance to paywithmoon credit. I sw"
type textarea "x"
type textarea "I withdrawed from binance to paywithmoon credit. I s"
type textarea "x"
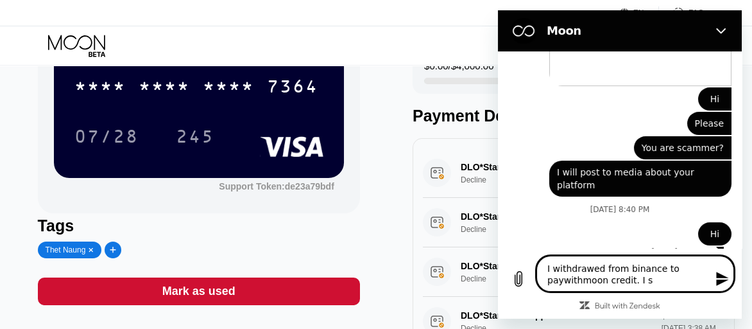
type textarea "I withdrawed from binance to paywithmoon credit. I"
type textarea "x"
type textarea "I withdrawed from binance to paywithmoon credit. I"
type textarea "x"
type textarea "I withdrawed from binance to paywithmoon credit. I"
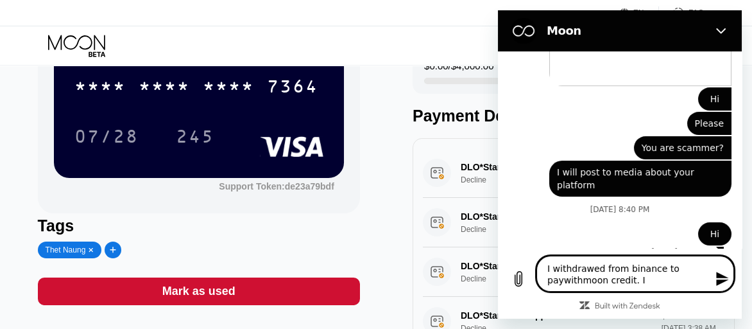
type textarea "x"
type textarea "I withdrawed from binance to paywithmoon credit. I s"
type textarea "x"
type textarea "I withdrawed from binance to paywithmoon credit. I se"
type textarea "x"
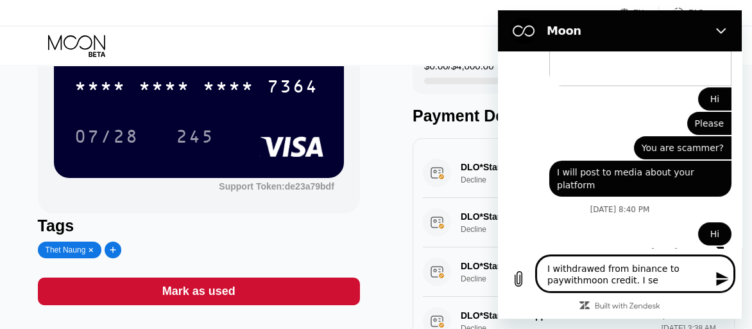
type textarea "I withdrawed from binance to paywithmoon credit. I sen"
type textarea "x"
type textarea "I withdrawed from binance to paywithmoon credit. I send"
type textarea "x"
type textarea "I withdrawed from binance to paywithmoon credit. I send"
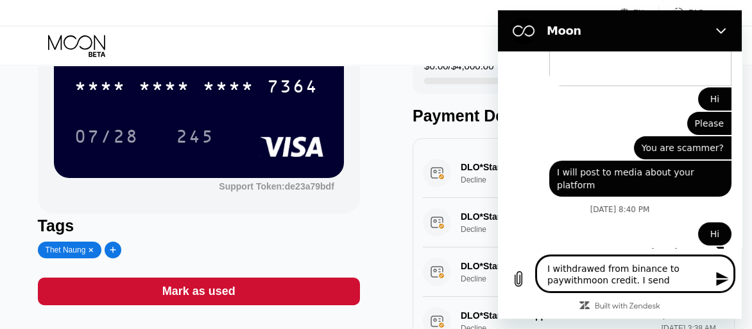
type textarea "x"
type textarea "I withdrawed from binance to paywithmoon credit. I send TCMWYKoiFcYAvM2ticw5kNA…"
type textarea "x"
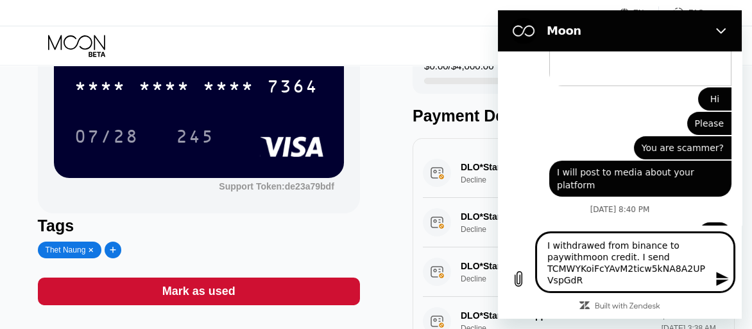
type textarea "I withdrawed from binance to paywithmoon credit. I send TCMWYKoiFcYAvM2ticw5kNA…"
type textarea "x"
type textarea "I withdrawed from binance to paywithmoon credit. I send TCMWYKoiFcYAvM2ticw5kNA…"
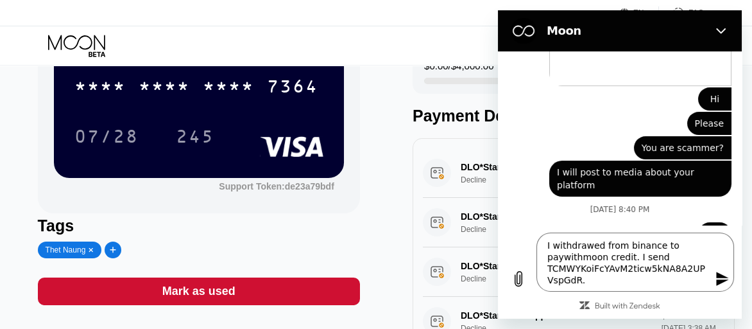
click at [723, 277] on icon "Send message" at bounding box center [722, 278] width 12 height 14
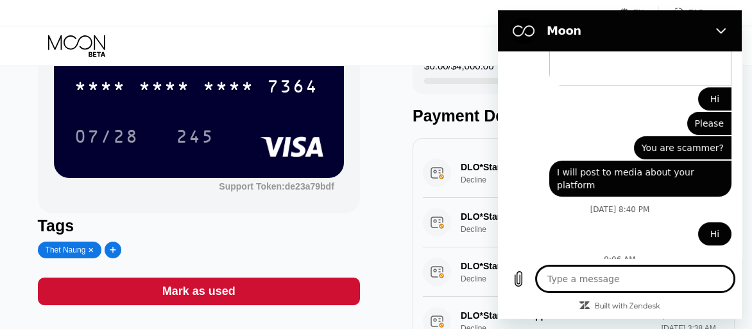
type textarea "x"
type textarea "B"
type textarea "x"
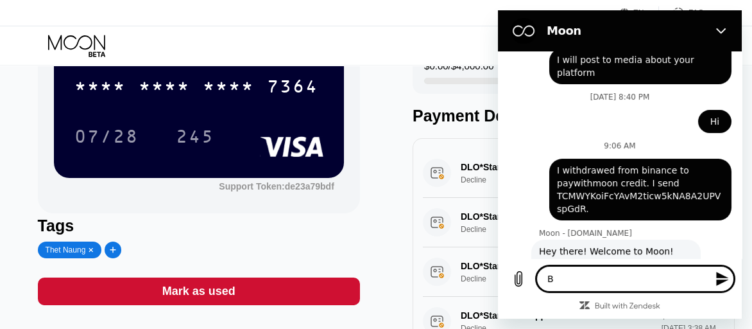
type textarea "Bu"
type textarea "x"
type textarea "Bu"
type textarea "x"
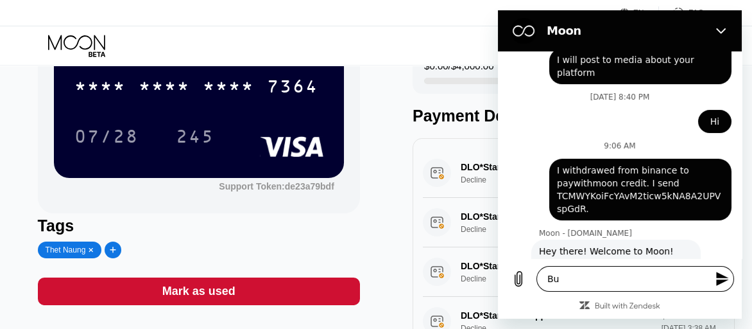
scroll to position [1244, 0]
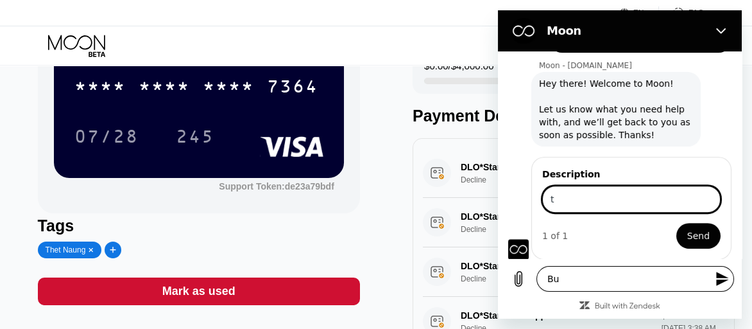
click at [680, 277] on textarea "Bu" at bounding box center [636, 279] width 198 height 26
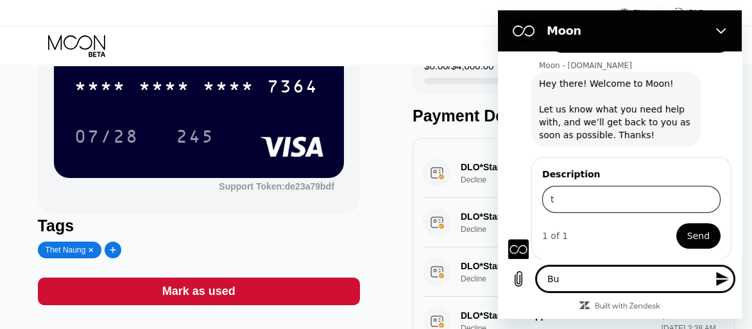
click at [655, 189] on input "t" at bounding box center [631, 198] width 178 height 27
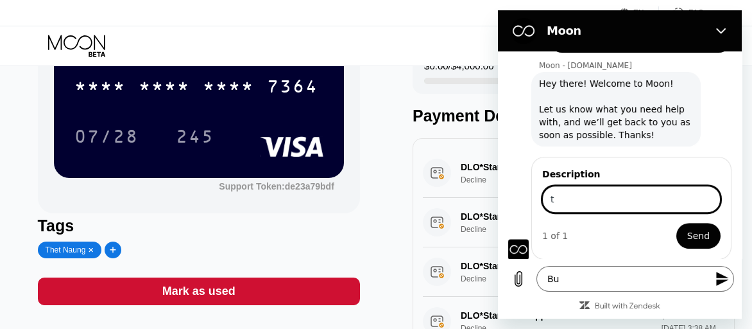
type input "t"
click at [723, 132] on div "Moon - paywithmoon.com says: Hey there! Welcome to Moon! Let us know what you n…" at bounding box center [625, 109] width 234 height 76
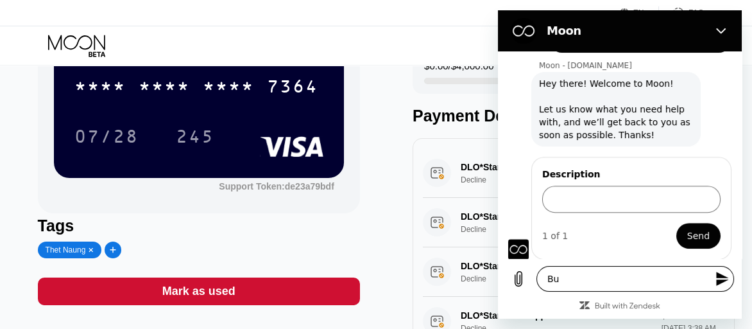
click at [569, 269] on textarea "Bu" at bounding box center [636, 279] width 198 height 26
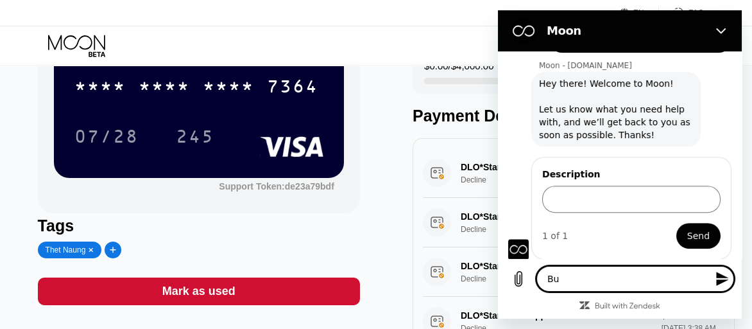
type textarea "But"
type textarea "x"
type textarea "But"
type textarea "x"
type textarea "But n"
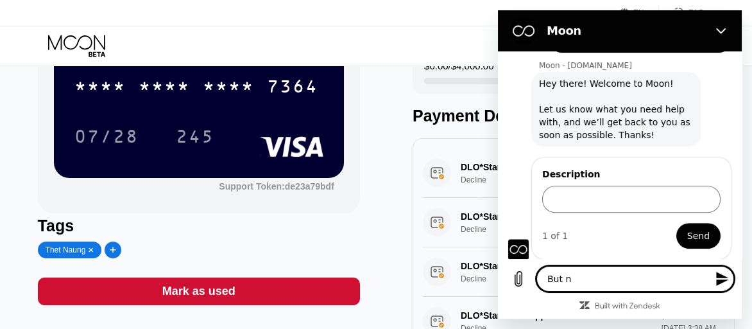
type textarea "x"
type textarea "But no"
type textarea "x"
click at [722, 275] on icon "Send message" at bounding box center [722, 278] width 12 height 14
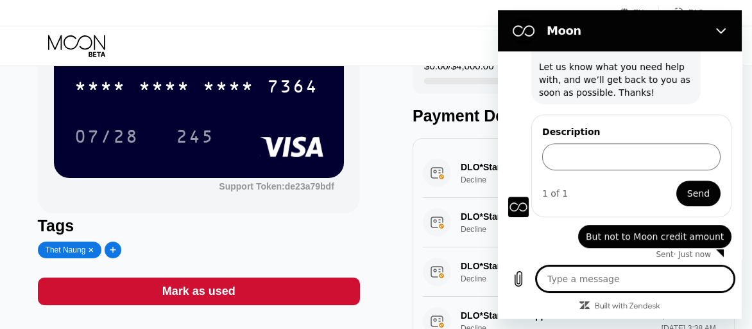
scroll to position [1288, 0]
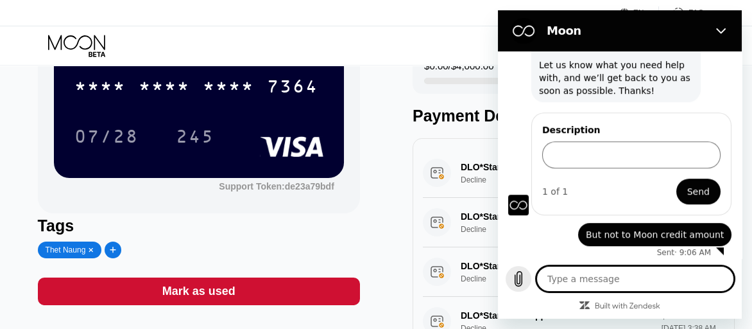
click at [517, 275] on icon "Upload file" at bounding box center [518, 278] width 7 height 15
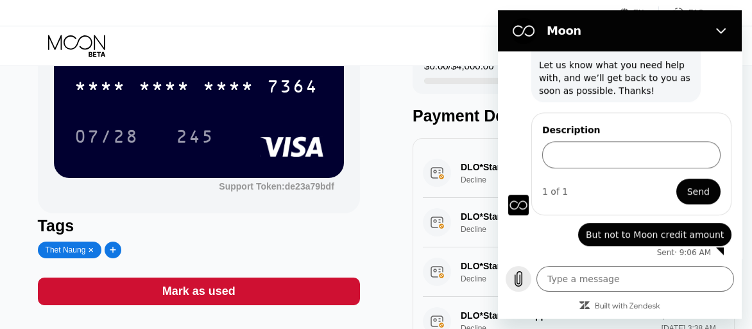
click at [518, 277] on icon "Upload file" at bounding box center [518, 278] width 15 height 15
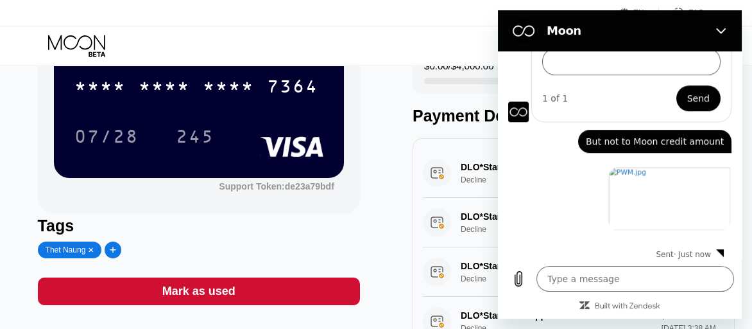
scroll to position [1384, 0]
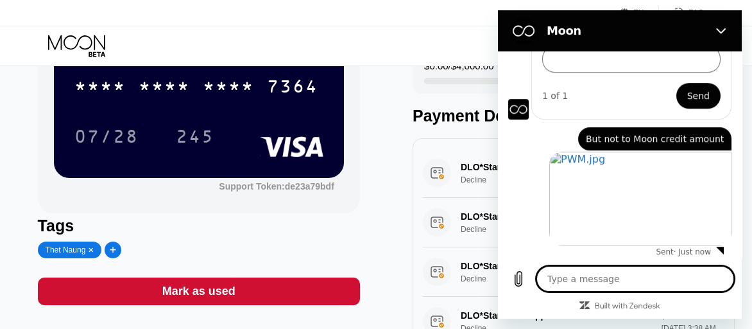
click at [558, 274] on textarea at bounding box center [636, 279] width 198 height 26
paste textarea "6235b9aa6201f6d1d6dd30a90639c995449f9316f3abe91d2f309bd81a55bf7d"
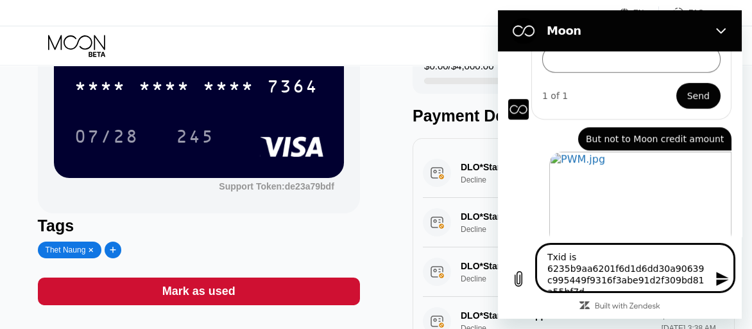
click at [725, 281] on icon "Send message" at bounding box center [722, 278] width 15 height 15
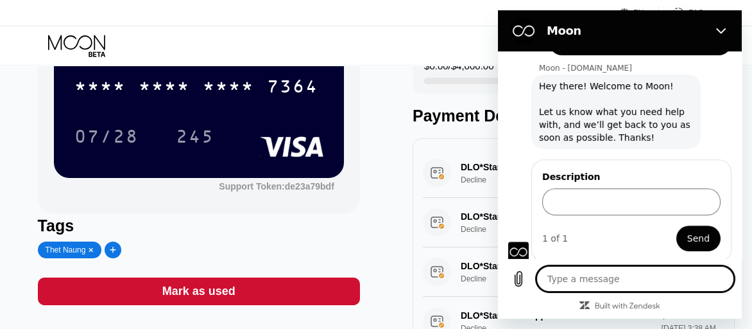
scroll to position [1305, 0]
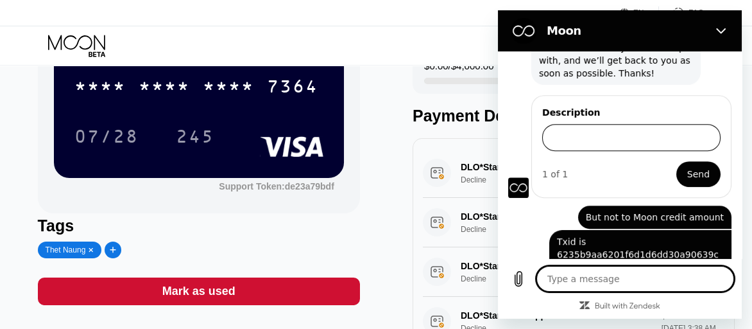
click at [561, 132] on input "Description" at bounding box center [631, 137] width 178 height 27
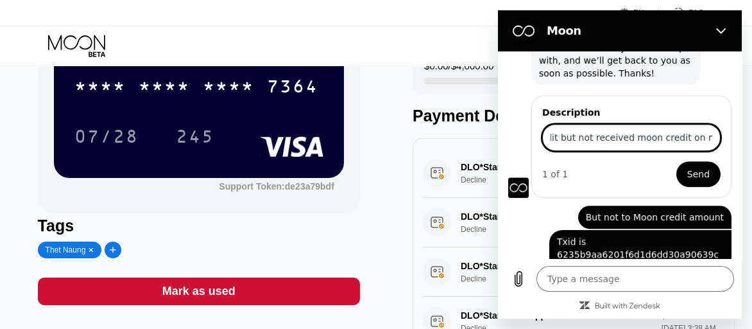
scroll to position [0, 117]
click at [676, 161] on button "Send" at bounding box center [698, 174] width 44 height 26
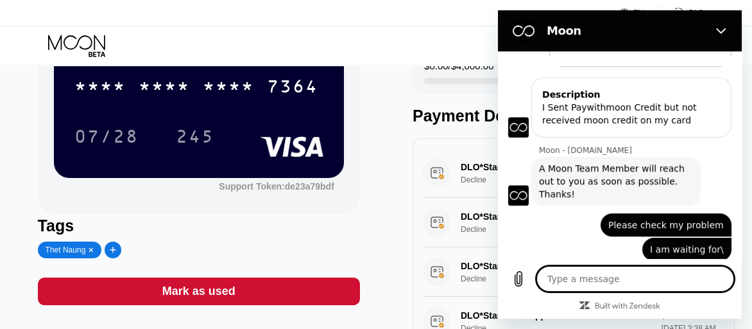
scroll to position [1515, 0]
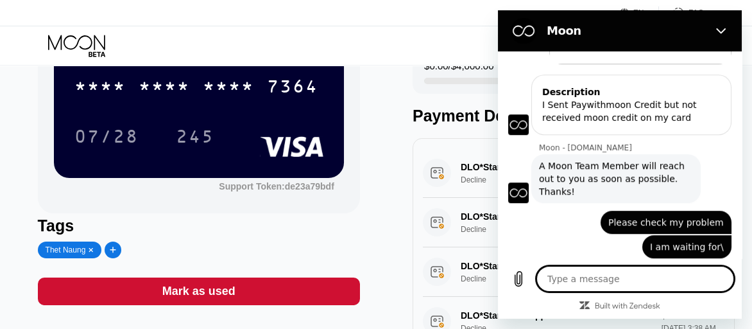
click at [397, 169] on div "$3.70 * * * * * * * * * * * * 7364 07/28 245 Support Token: de23a79bdf Tags The…" at bounding box center [376, 159] width 677 height 406
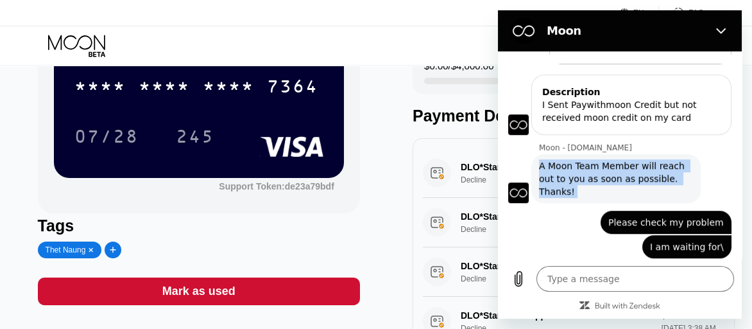
drag, startPoint x: 538, startPoint y: 153, endPoint x: 581, endPoint y: 193, distance: 57.7
click at [581, 193] on div "August 23 at 10:03 PM Moon - paywithmoon.com Moon - paywithmoon.com says: Hey t…" at bounding box center [620, 154] width 244 height 207
copy div "A Moon Team Member will reach out to you as soon as possible. Thanks! 9:12 AM s…"
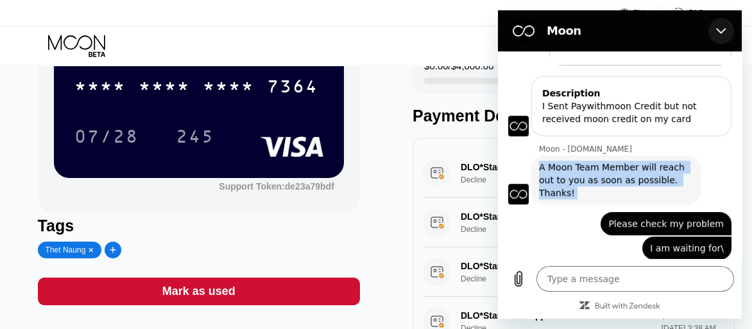
scroll to position [1610, 0]
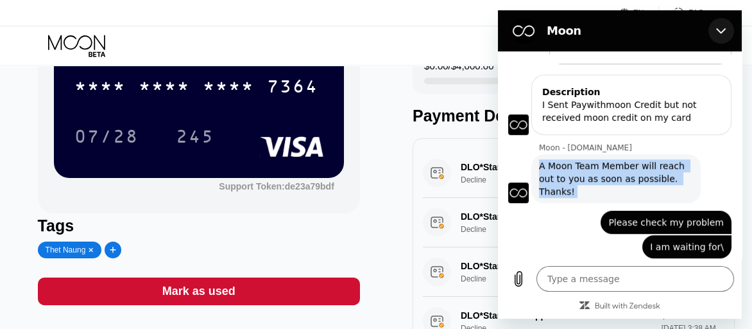
click at [717, 30] on icon "Close" at bounding box center [721, 31] width 10 height 6
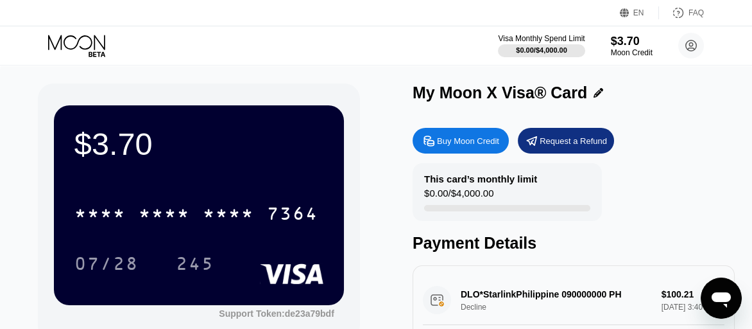
scroll to position [0, 0]
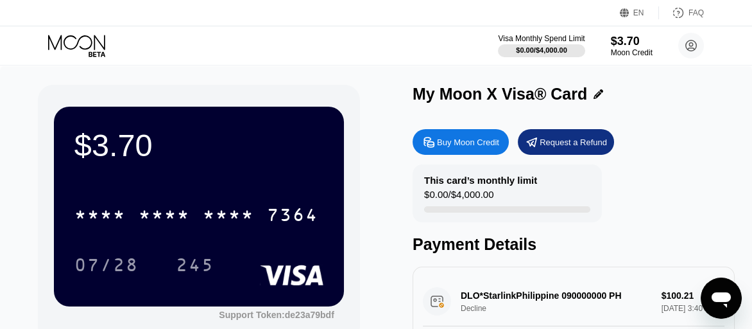
click at [359, 119] on div "$3.70 * * * * * * * * * * * * 7364 07/28 245 Support Token: de23a79bdf" at bounding box center [199, 213] width 322 height 257
click at [729, 293] on icon "Open messaging window" at bounding box center [721, 299] width 19 height 15
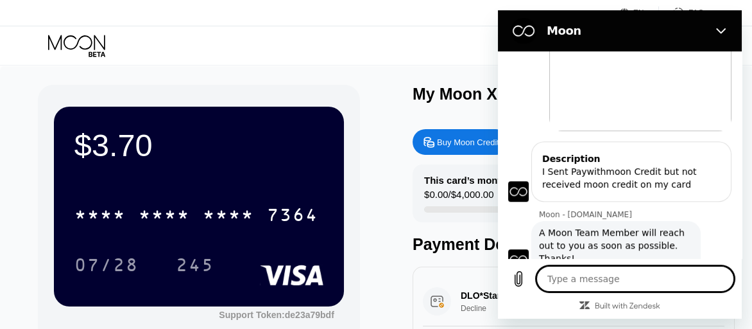
scroll to position [1610, 0]
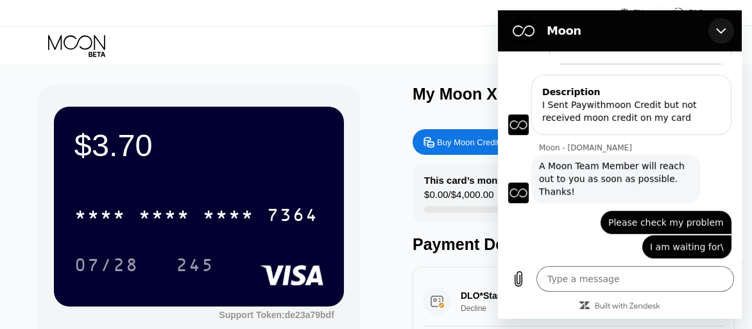
click at [721, 26] on icon "Close" at bounding box center [721, 31] width 10 height 10
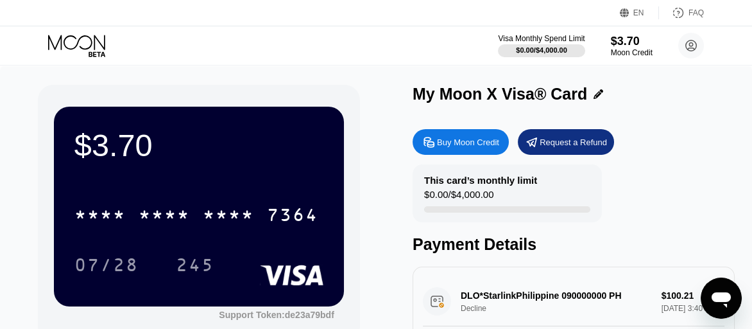
click at [685, 119] on div "My Moon X Visa® Card Buy Moon Credit Request a Refund This card’s monthly limit…" at bounding box center [574, 288] width 322 height 406
click at [556, 144] on div "Request a Refund" at bounding box center [573, 142] width 67 height 11
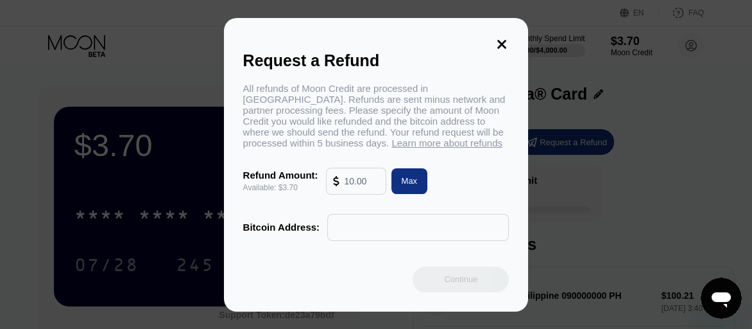
click at [500, 40] on icon at bounding box center [502, 44] width 9 height 9
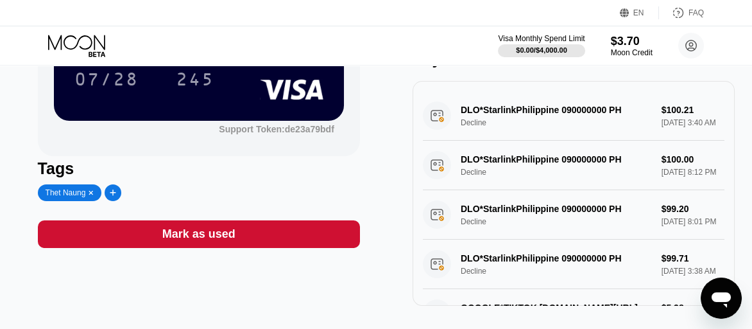
scroll to position [193, 0]
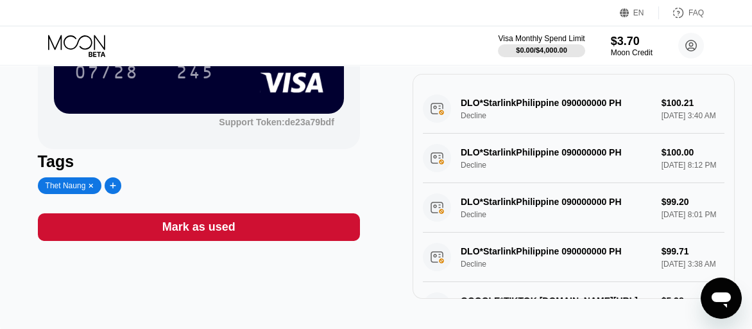
click at [679, 111] on div "DLO*StarlinkPhilippine 090000000 PH Decline $100.21 Sep 11, 2025 3:40 AM" at bounding box center [574, 108] width 302 height 49
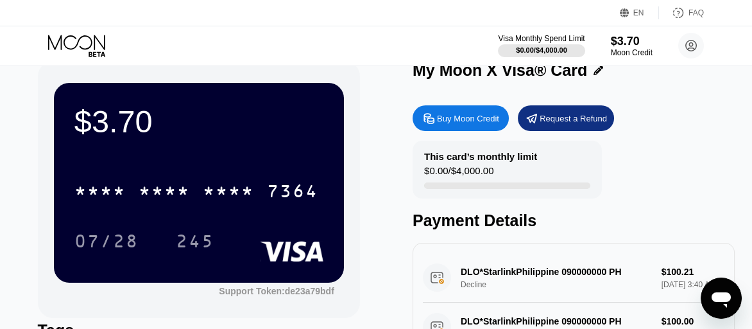
scroll to position [0, 0]
